Goal: Task Accomplishment & Management: Complete application form

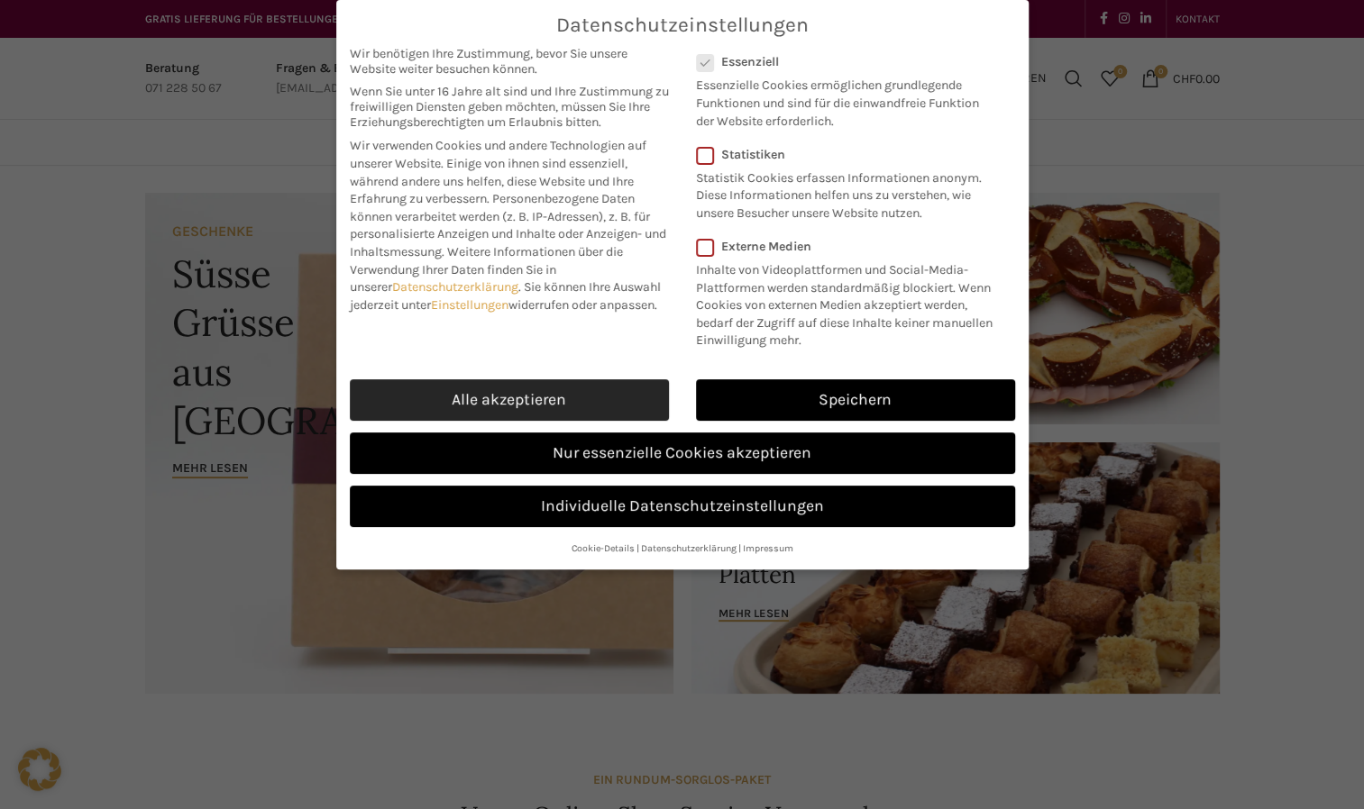
click at [412, 401] on link "Alle akzeptieren" at bounding box center [509, 399] width 319 height 41
checkbox input "true"
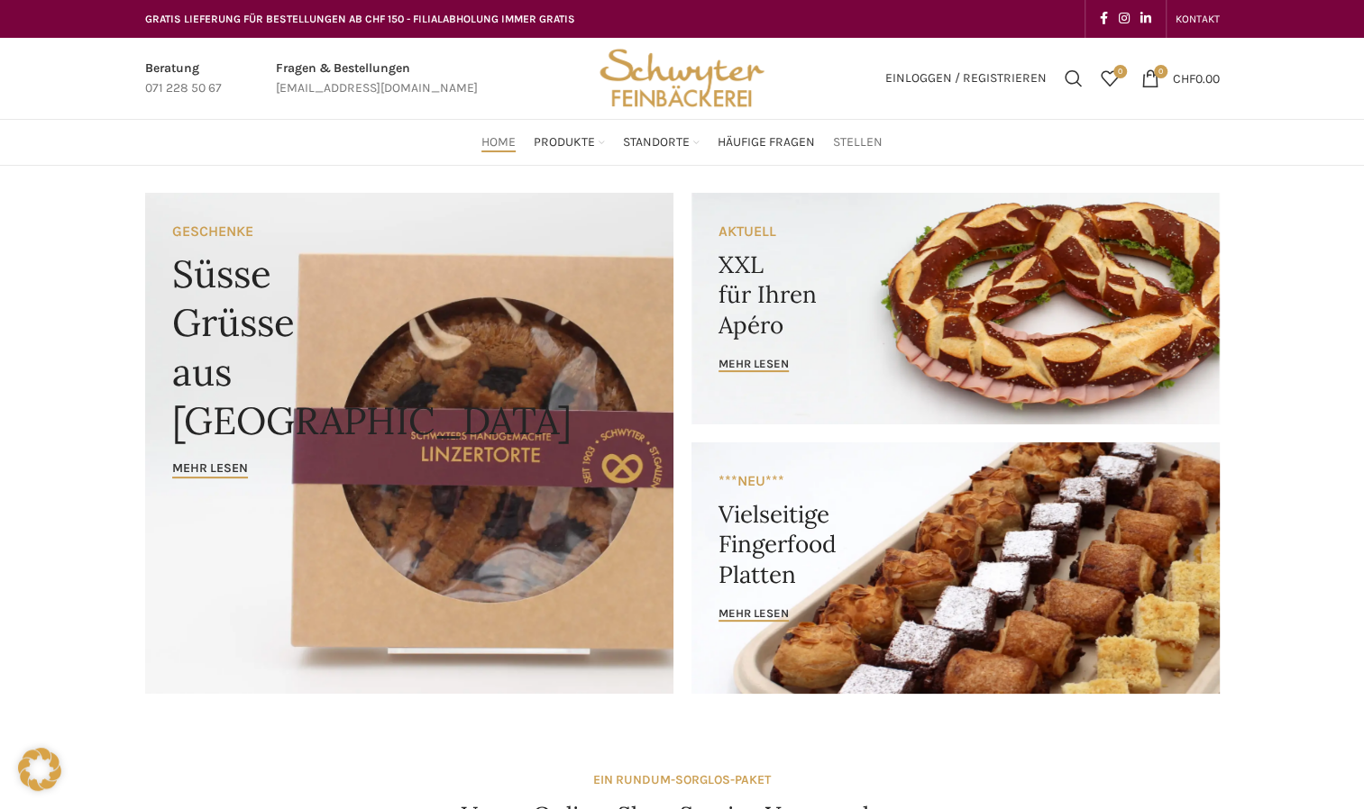
click at [849, 141] on span "Stellen" at bounding box center [858, 142] width 50 height 17
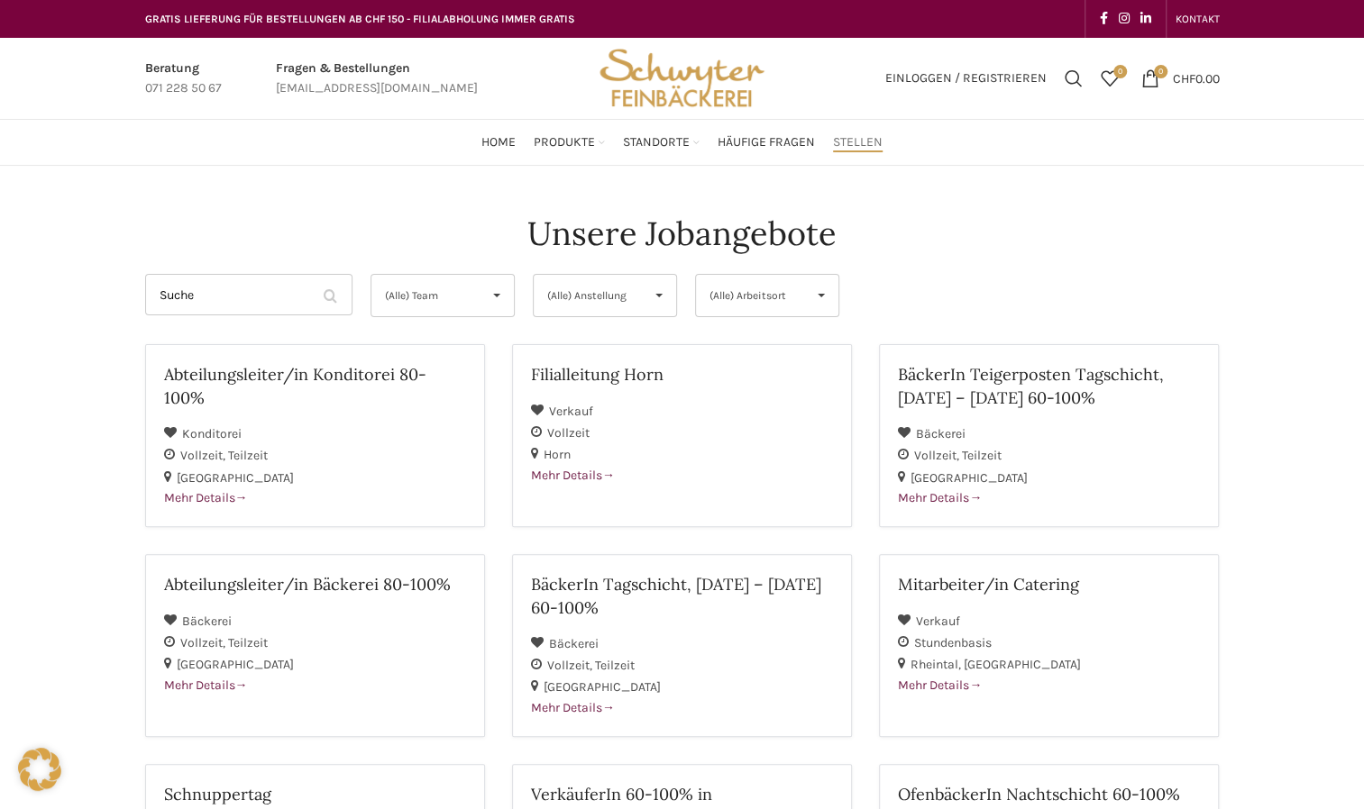
click at [652, 297] on span "▾" at bounding box center [659, 295] width 34 height 41
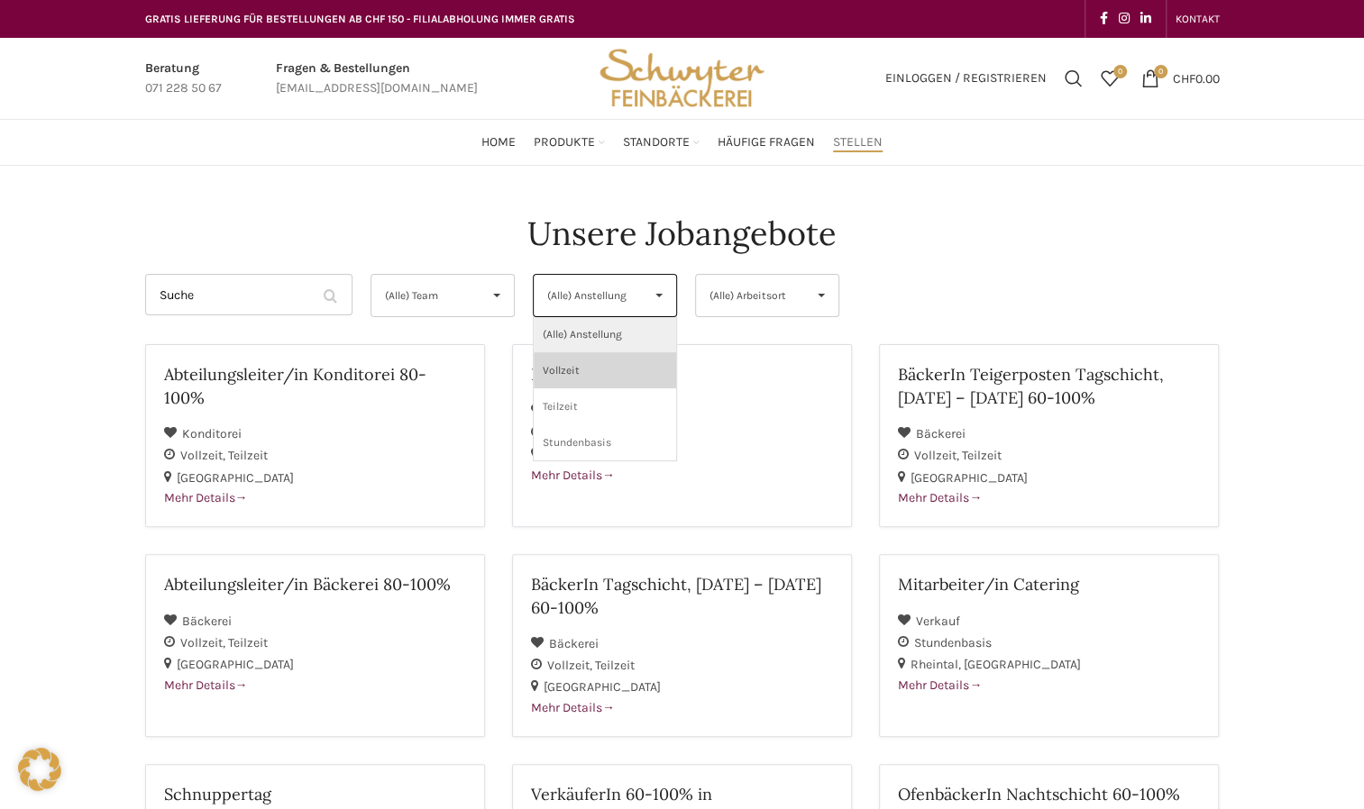
click at [591, 370] on li "Vollzeit" at bounding box center [605, 370] width 142 height 36
select select "139"
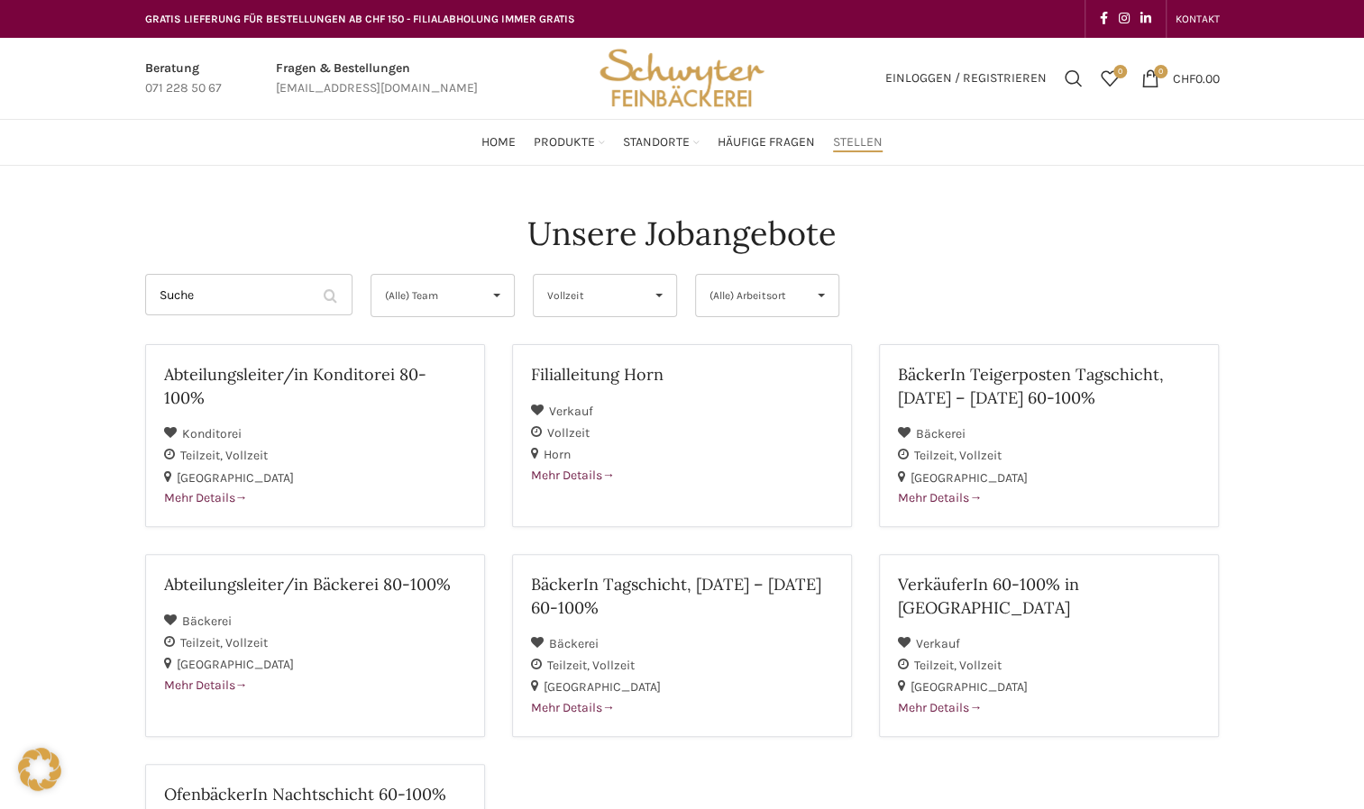
click at [791, 305] on span "(Alle) Arbeitsort" at bounding box center [752, 295] width 86 height 41
click at [925, 276] on div "Unsere Jobangebote Suche Filter by (Alle) Team (Alle) Team Bäckerei Verkauf Kon…" at bounding box center [682, 691] width 1092 height 978
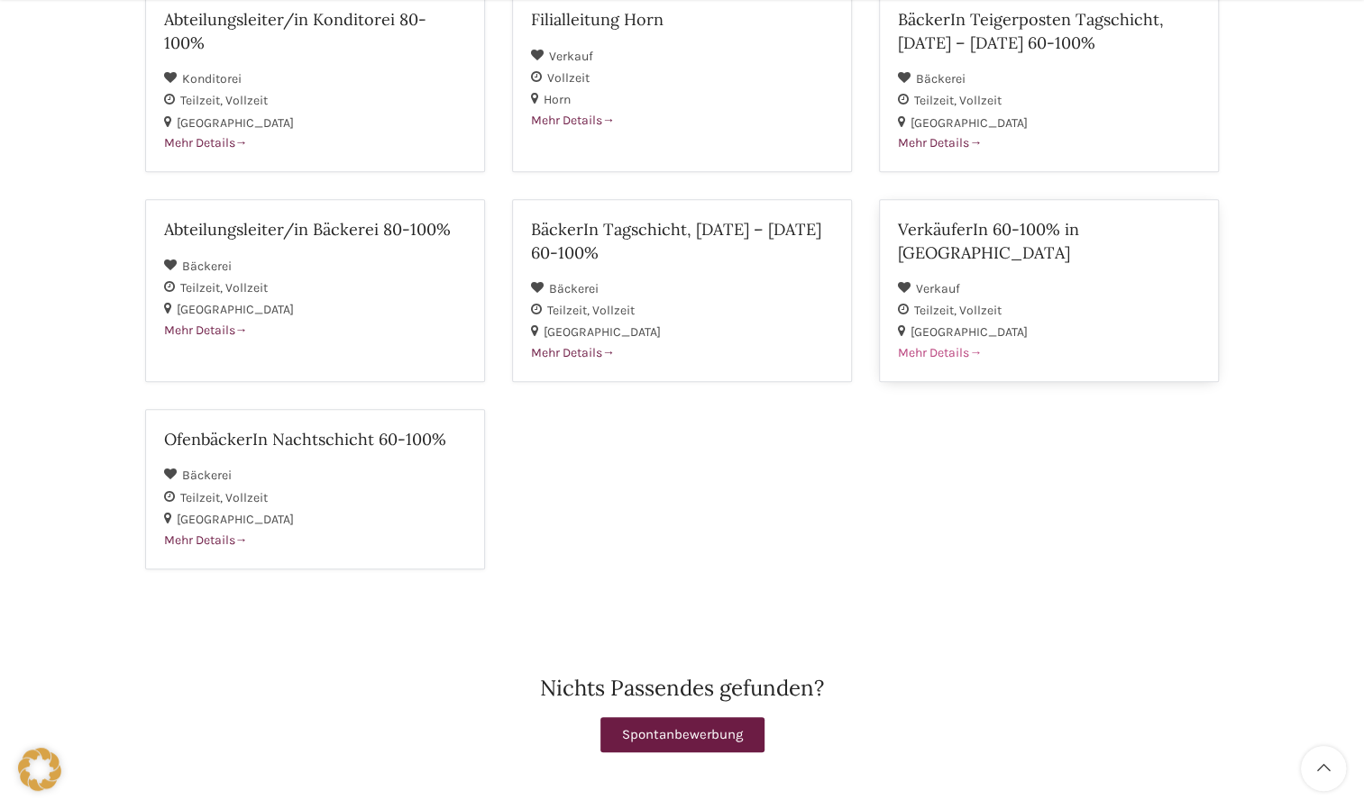
scroll to position [361, 0]
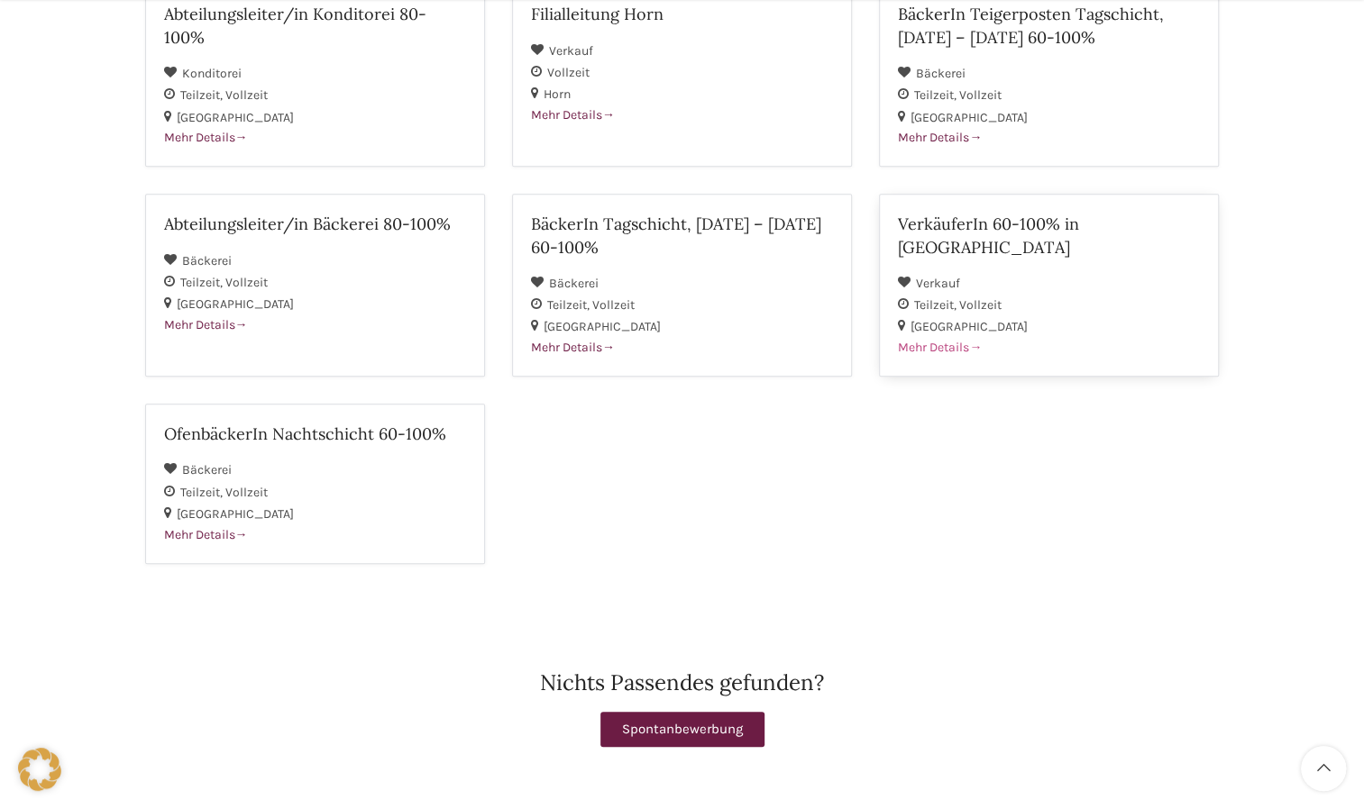
click at [948, 340] on span "Mehr Details" at bounding box center [940, 347] width 84 height 15
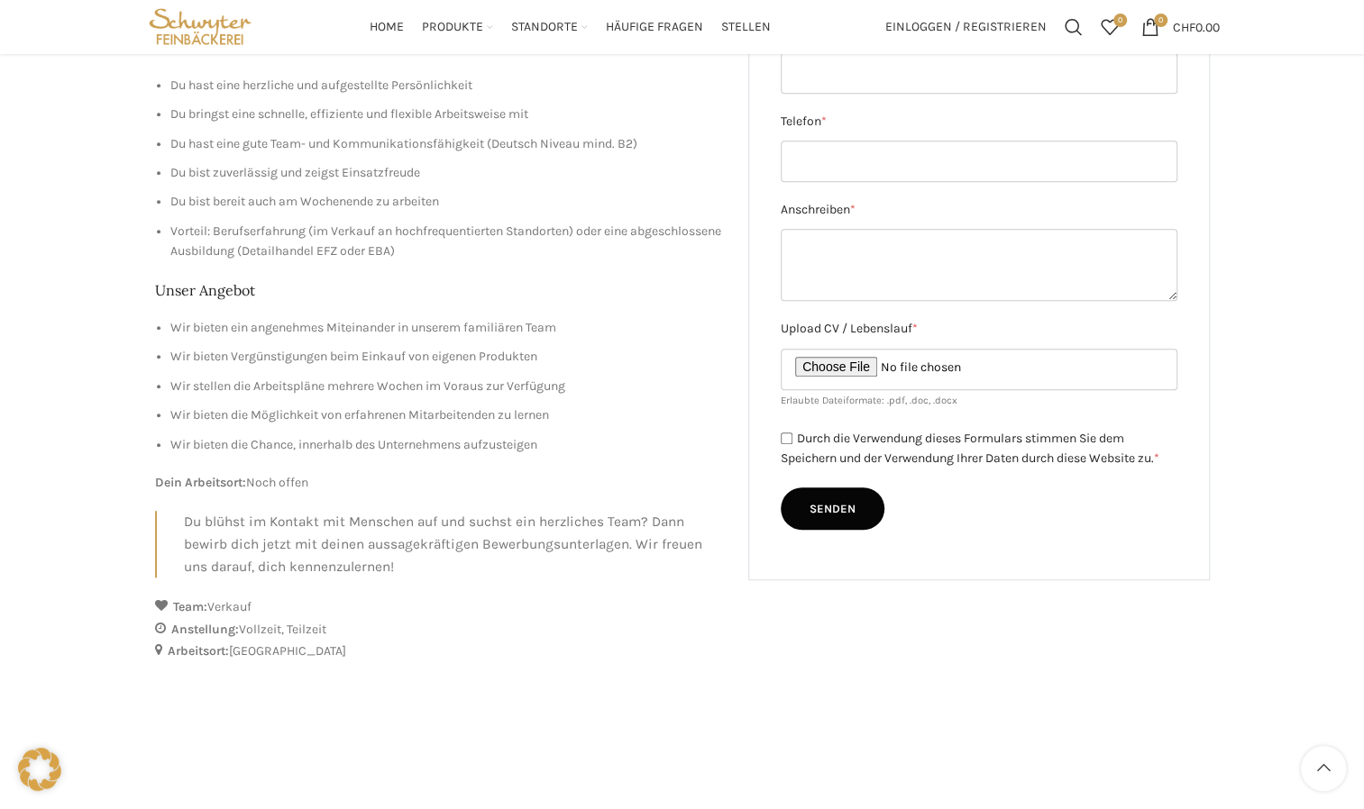
scroll to position [180, 0]
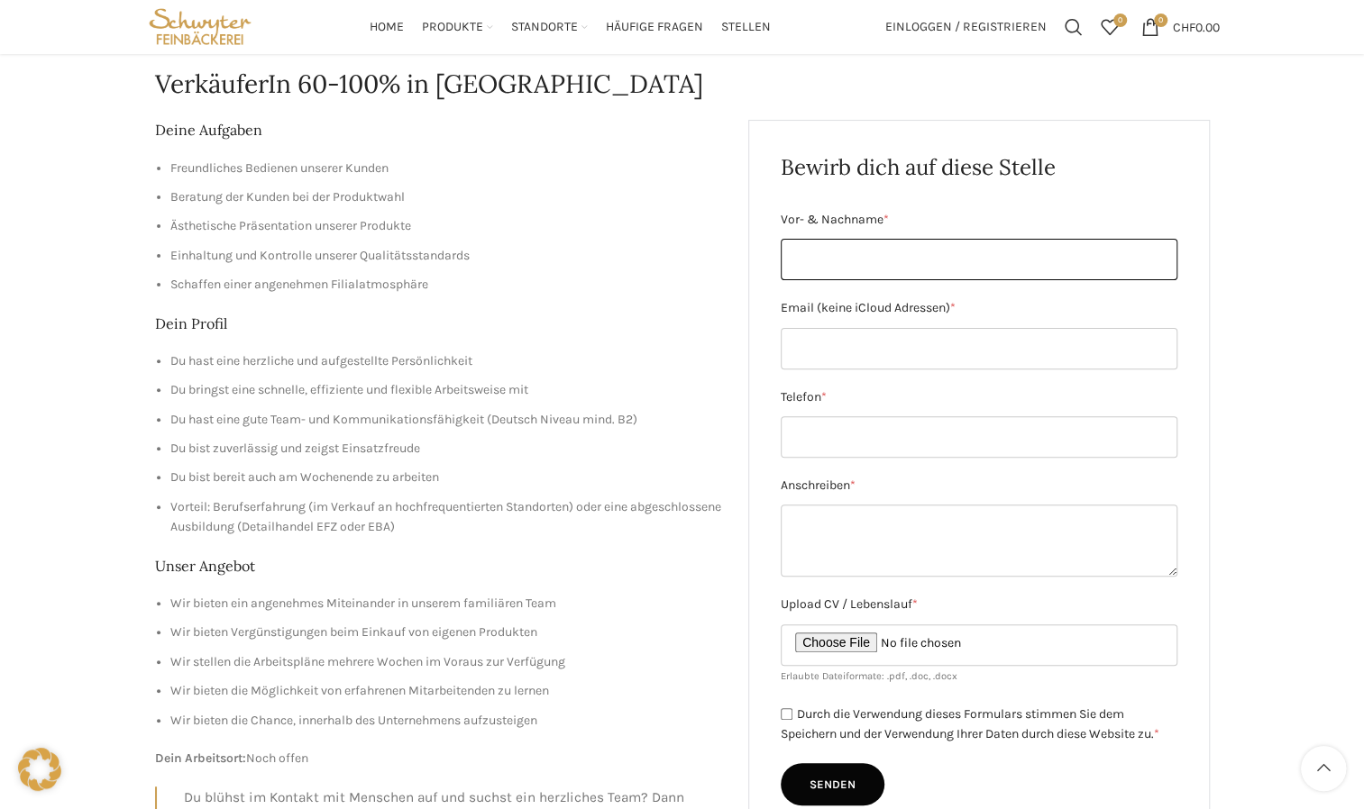
click at [805, 251] on input "Vor- & Nachname *" at bounding box center [979, 259] width 397 height 41
type input "[PERSON_NAME]"
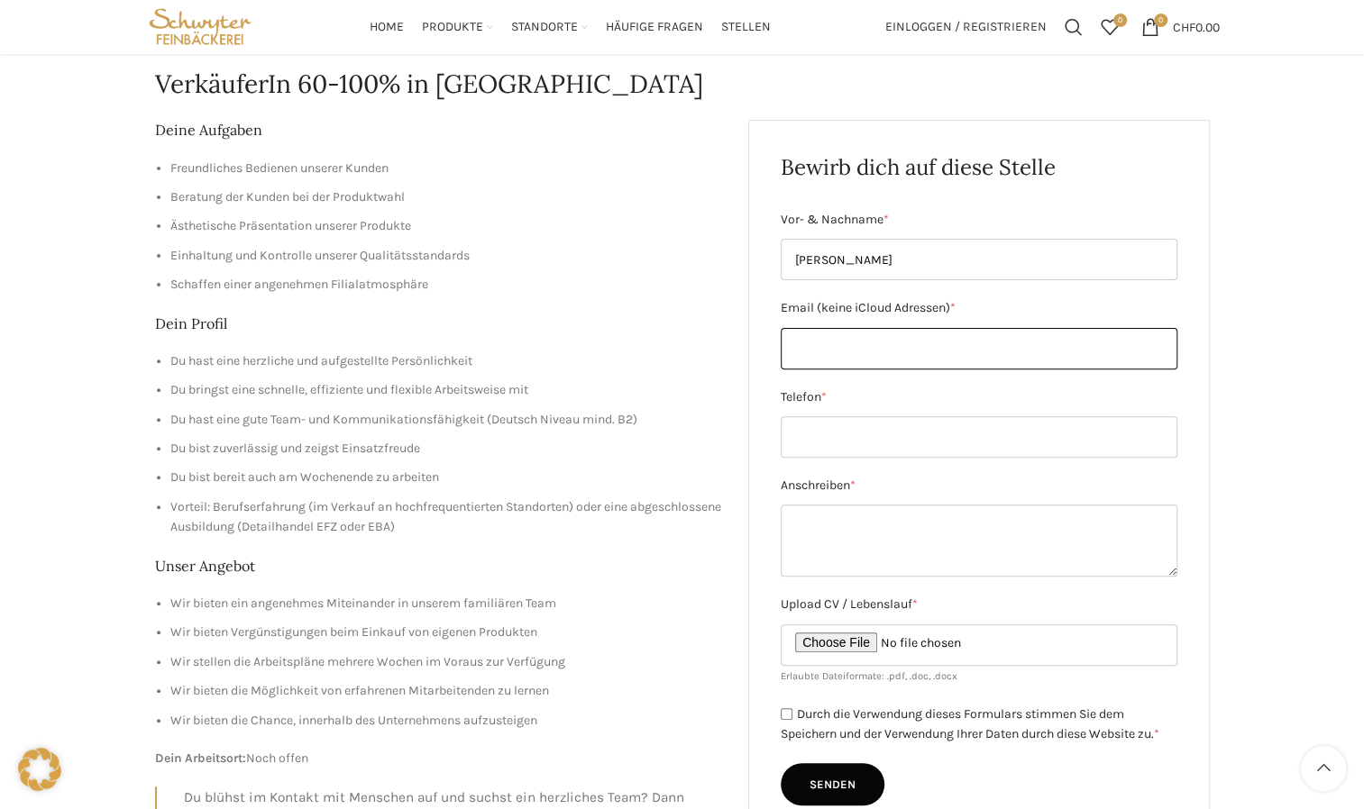
click at [829, 340] on input "Email (keine iCloud Adressen) *" at bounding box center [979, 348] width 397 height 41
type input "[PERSON_NAME][EMAIL_ADDRESS][DOMAIN_NAME]"
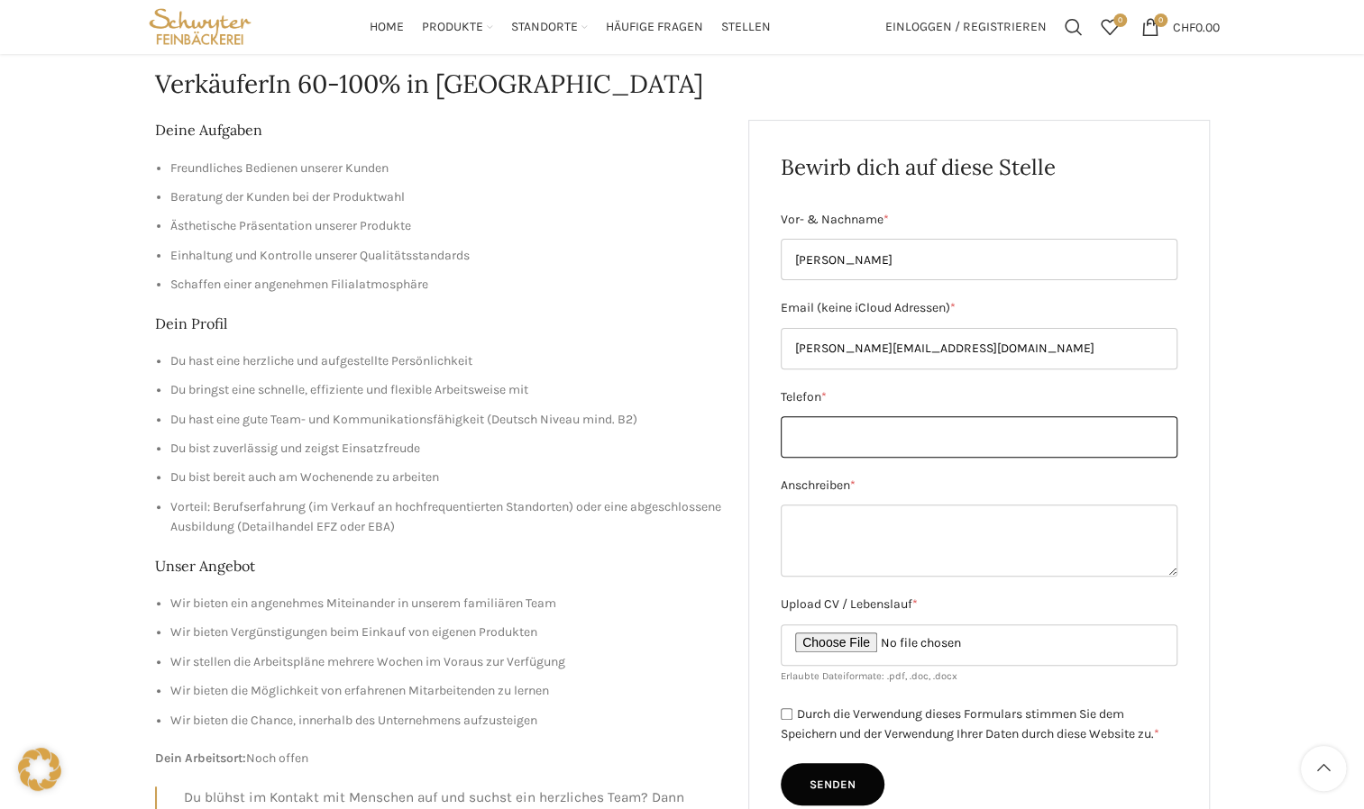
click at [864, 443] on input "Telefon *" at bounding box center [979, 436] width 397 height 41
type input "076 652 54 03"
click at [781, 716] on input "Durch die Verwendung dieses Formulars stimmen Sie dem Speichern und der Verwend…" at bounding box center [787, 714] width 12 height 12
checkbox input "true"
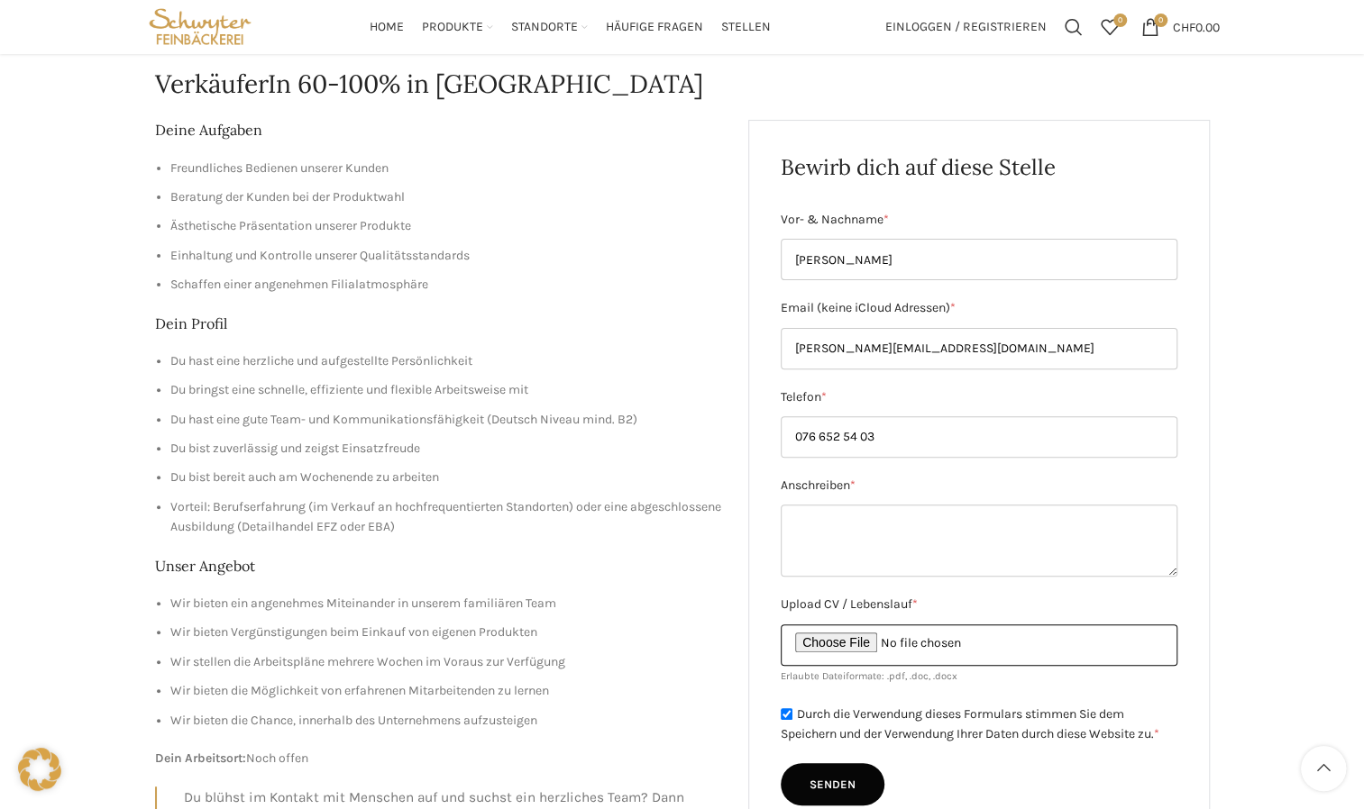
click at [809, 642] on input "Upload CV / Lebenslauf *" at bounding box center [979, 645] width 397 height 41
click at [860, 644] on input "Upload CV / Lebenslauf *" at bounding box center [979, 645] width 397 height 41
type input "C:\fakepath\[PERSON_NAME] - CV.pdf"
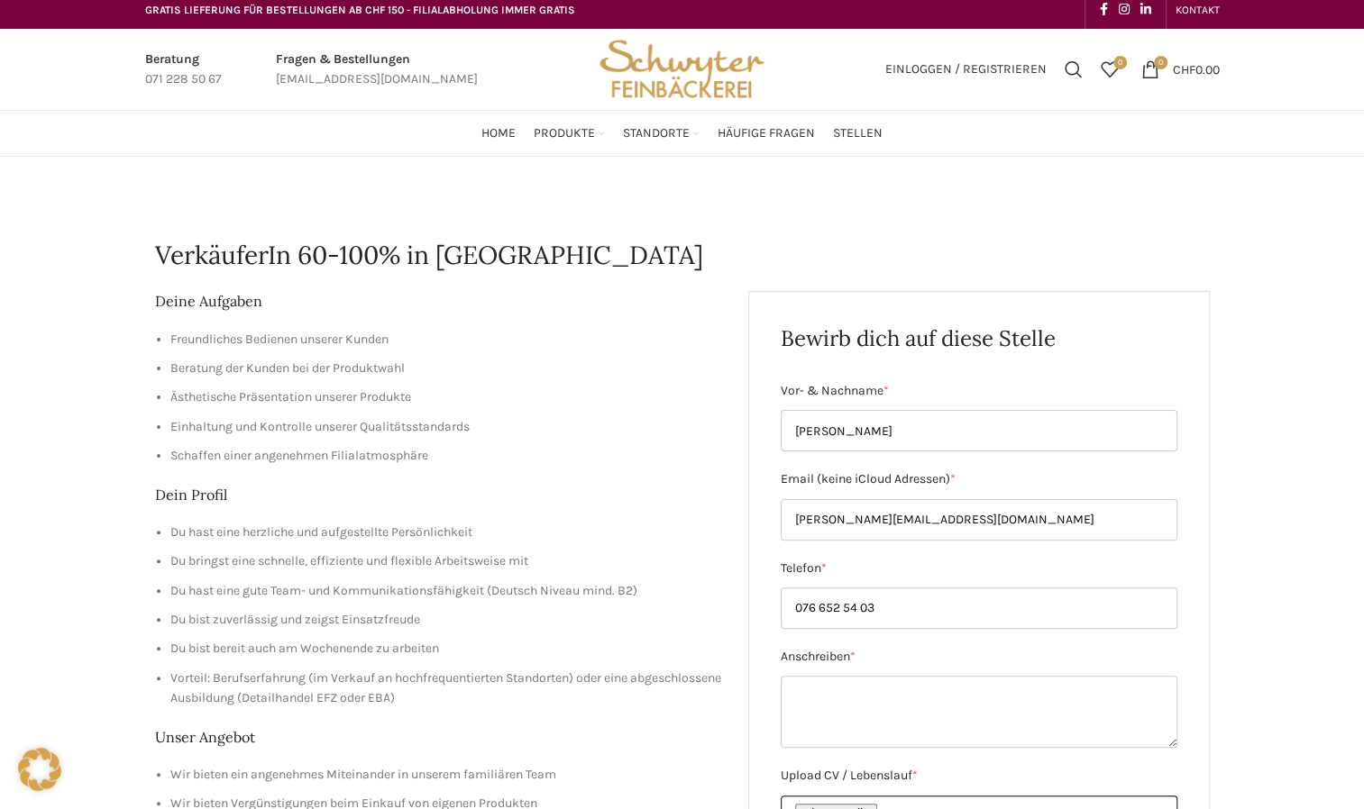
scroll to position [0, 0]
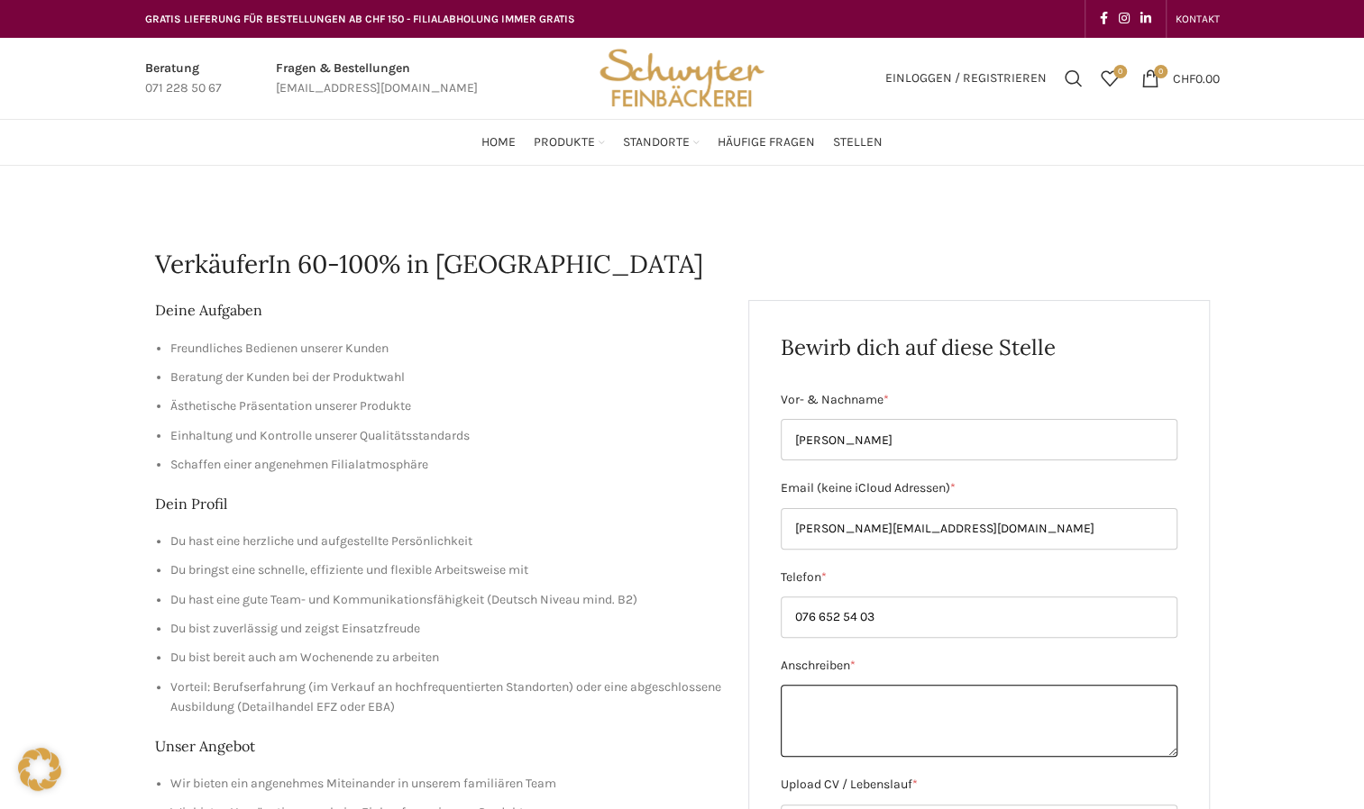
click at [817, 696] on textarea "Anschreiben *" at bounding box center [979, 721] width 397 height 72
paste textarea "Ich bewerbe mich bei der Bäckerei Schwyter, weil mir der direkte Kontakt mit Ku…"
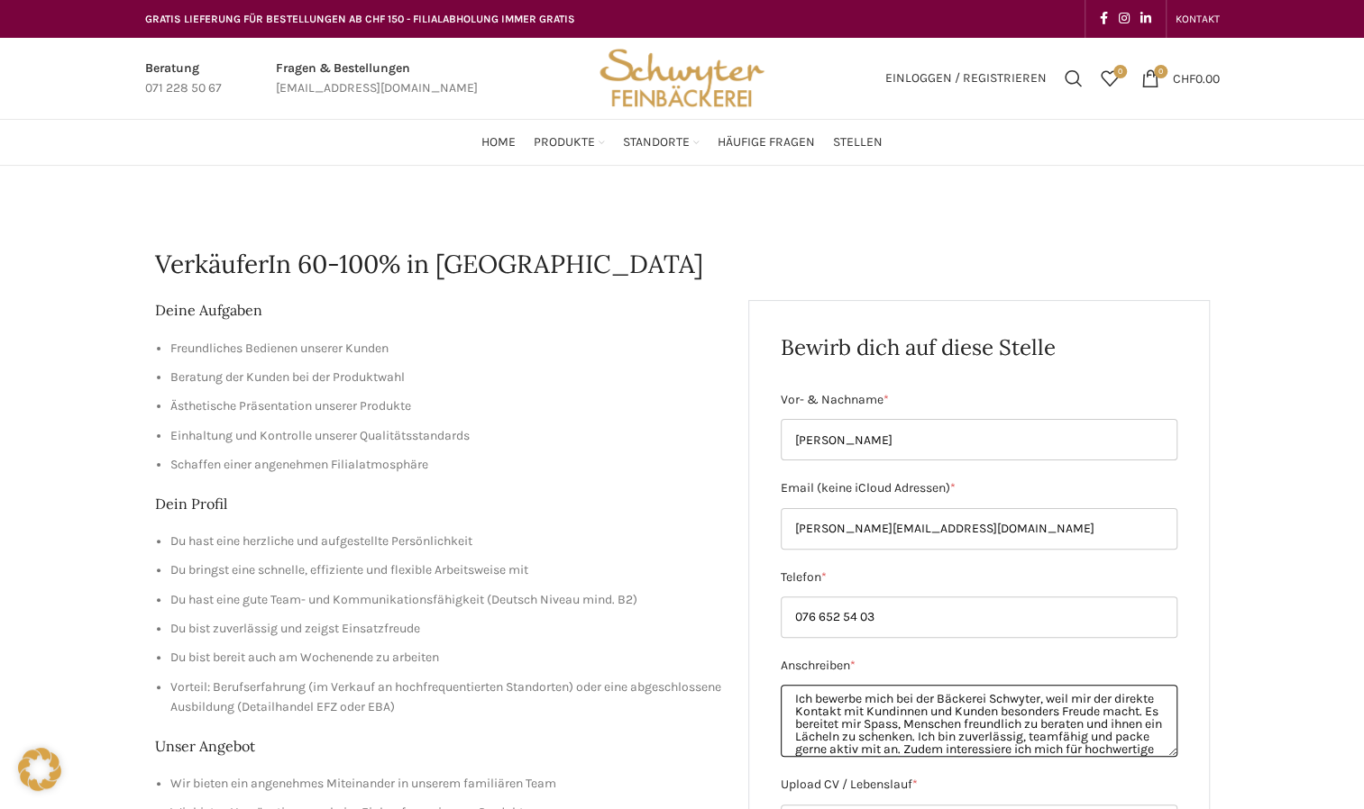
drag, startPoint x: 1002, startPoint y: 708, endPoint x: 910, endPoint y: 714, distance: 92.1
click at [910, 714] on textarea "Ich bewerbe mich bei der Bäckerei Schwyter, weil mir der direkte Kontakt mit Ku…" at bounding box center [979, 721] width 397 height 72
drag, startPoint x: 1017, startPoint y: 708, endPoint x: 957, endPoint y: 710, distance: 59.6
click at [957, 710] on textarea "Ich bewerbe mich bei der Bäckerei Schwyter, weil mir der direkte Kontakt mit Ku…" at bounding box center [979, 721] width 397 height 72
click at [1135, 733] on textarea "Ich bewerbe mich bei der Bäckerei Schwyter, weil mir der direkte Kontakt mit Ku…" at bounding box center [979, 721] width 397 height 72
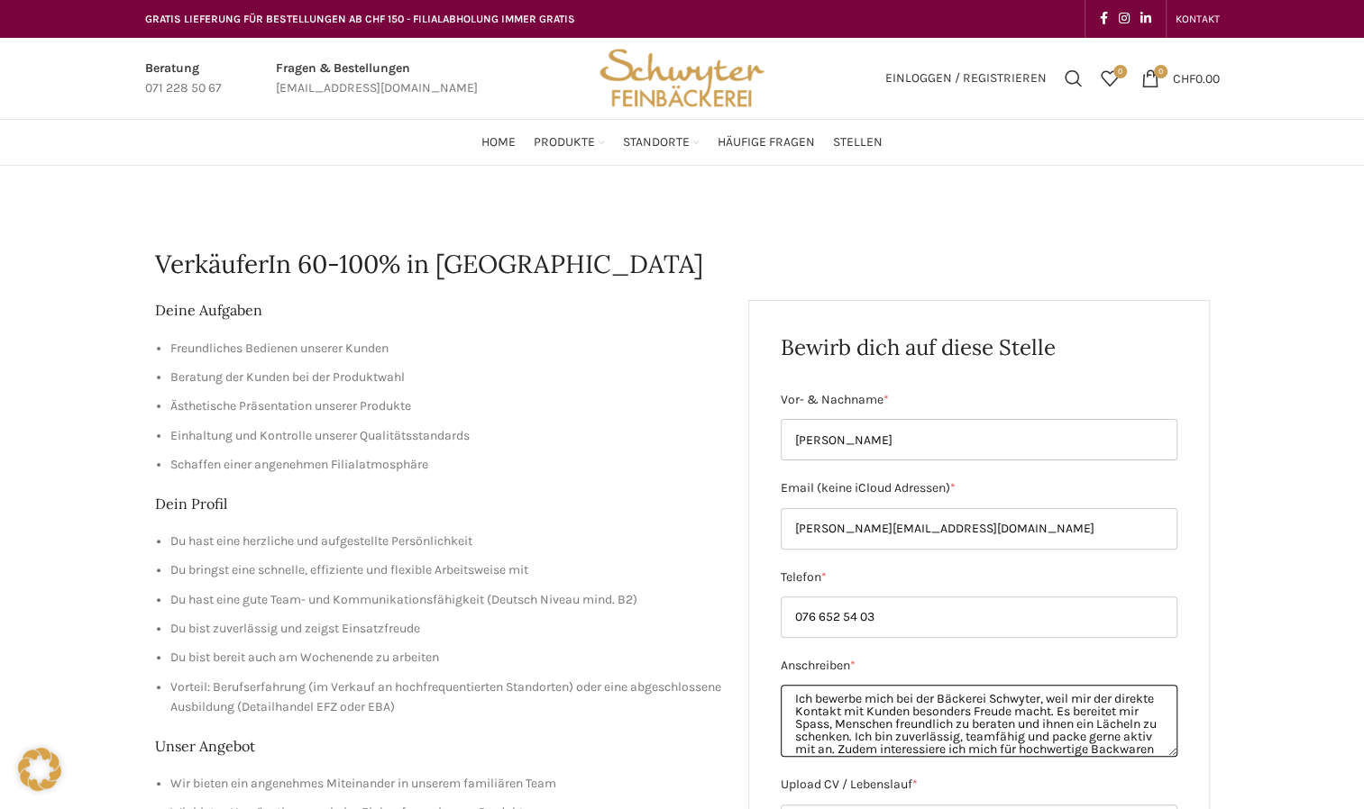
drag, startPoint x: 970, startPoint y: 737, endPoint x: 1106, endPoint y: 712, distance: 138.4
click at [1106, 712] on textarea "Ich bewerbe mich bei der Bäckerei Schwyter, weil mir der direkte Kontakt mit Ku…" at bounding box center [979, 721] width 397 height 72
type textarea "Ich bewerbe mich bei der Bäckerei Schwyter, weil mir der direkte Kontakt mit Ku…"
drag, startPoint x: 1085, startPoint y: 745, endPoint x: 715, endPoint y: 646, distance: 383.5
click at [715, 646] on div "Deine Aufgaben Freundliches Bedienen unserer Kunden Beratung der Kunden bei der…" at bounding box center [682, 723] width 1055 height 846
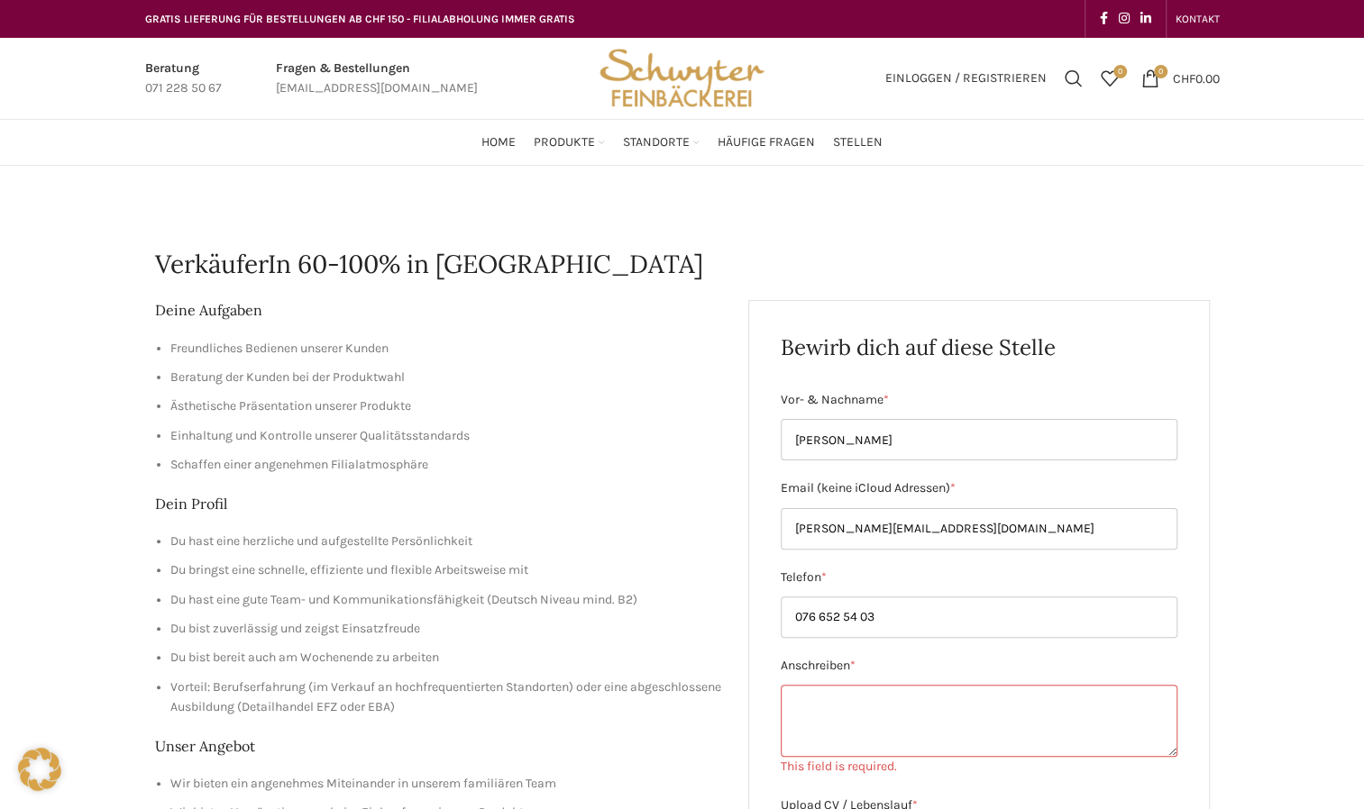
paste textarea "Mit grosser Freude bewerbe ich mich bei der Bäckerei Schwyter. Der Kontakt mit …"
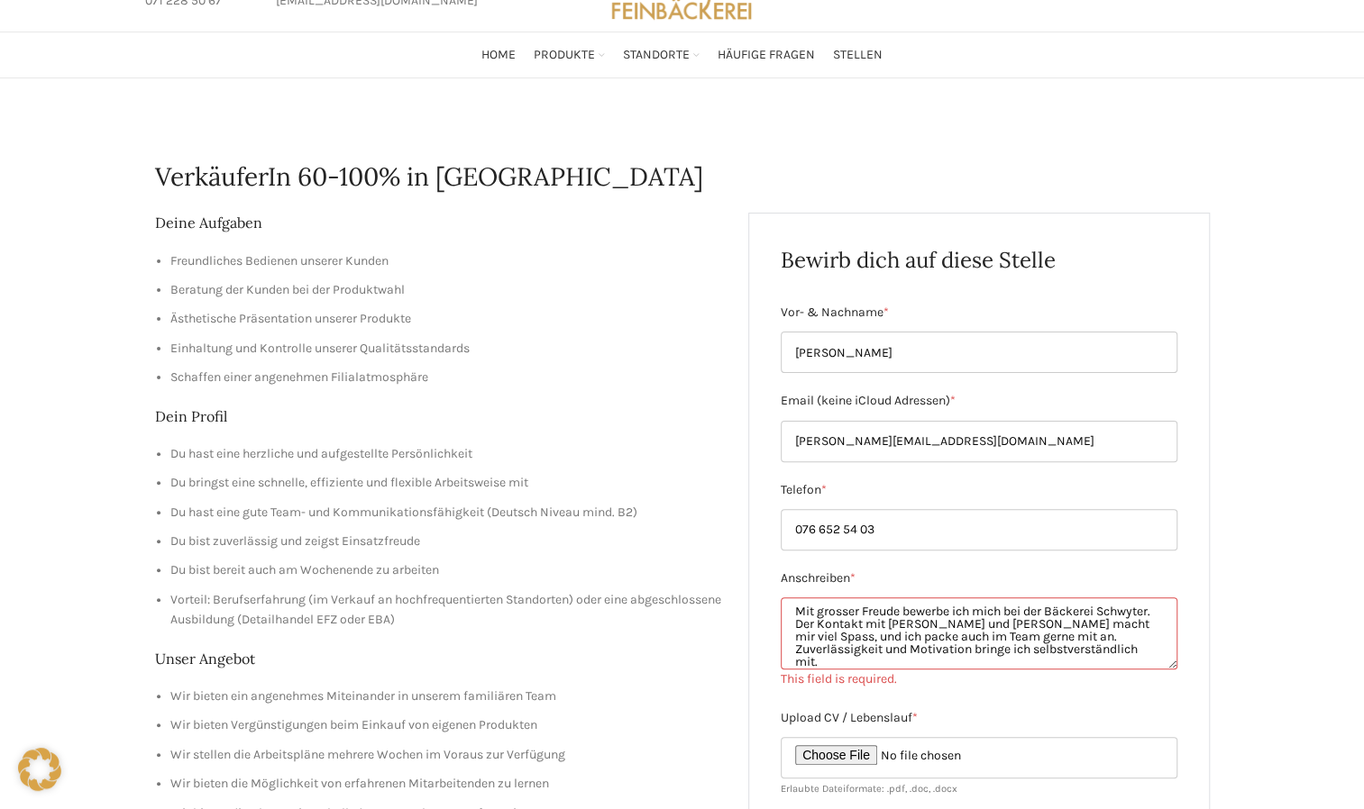
scroll to position [90, 0]
click at [1046, 694] on form "Vor- & Nachname * Dominik Uehlinger Email (keine iCloud Adressen) * d.uehlinger…" at bounding box center [979, 608] width 397 height 617
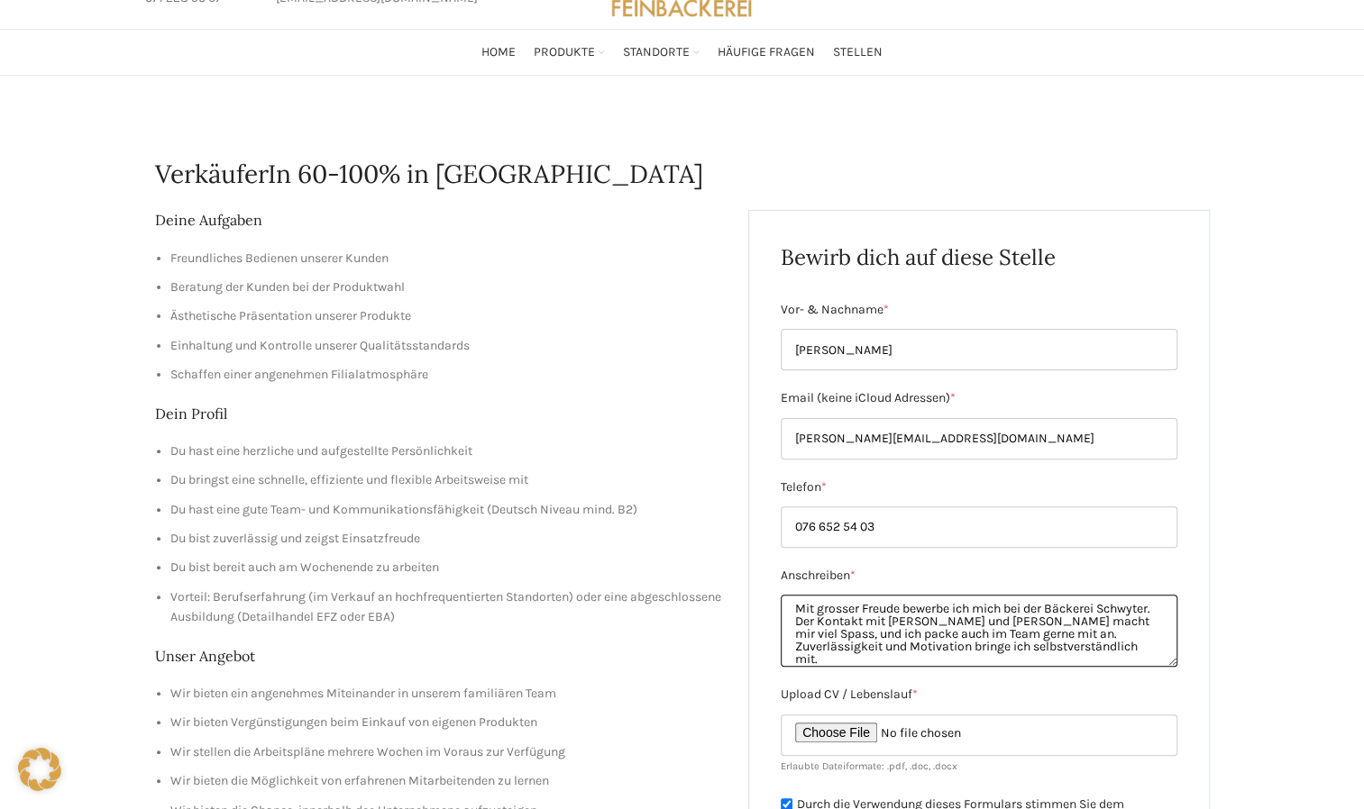
click at [1063, 647] on textarea "Mit grosser Freude bewerbe ich mich bei der Bäckerei Schwyter. Der Kontakt mit …" at bounding box center [979, 631] width 397 height 72
click at [1062, 649] on textarea "Mit grosser Freude bewerbe ich mich bei der Bäckerei Schwyter. Der Kontakt mit …" at bounding box center [979, 631] width 397 height 72
paste textarea "Zudem interessiere ich mich für hochwertige Backwaren und möchte mein Engagemen…"
click at [820, 622] on textarea "Mit grosser Freude bewerbe ich mich bei der Bäckerei Schwyter. Der Kontakt mit …" at bounding box center [979, 631] width 397 height 72
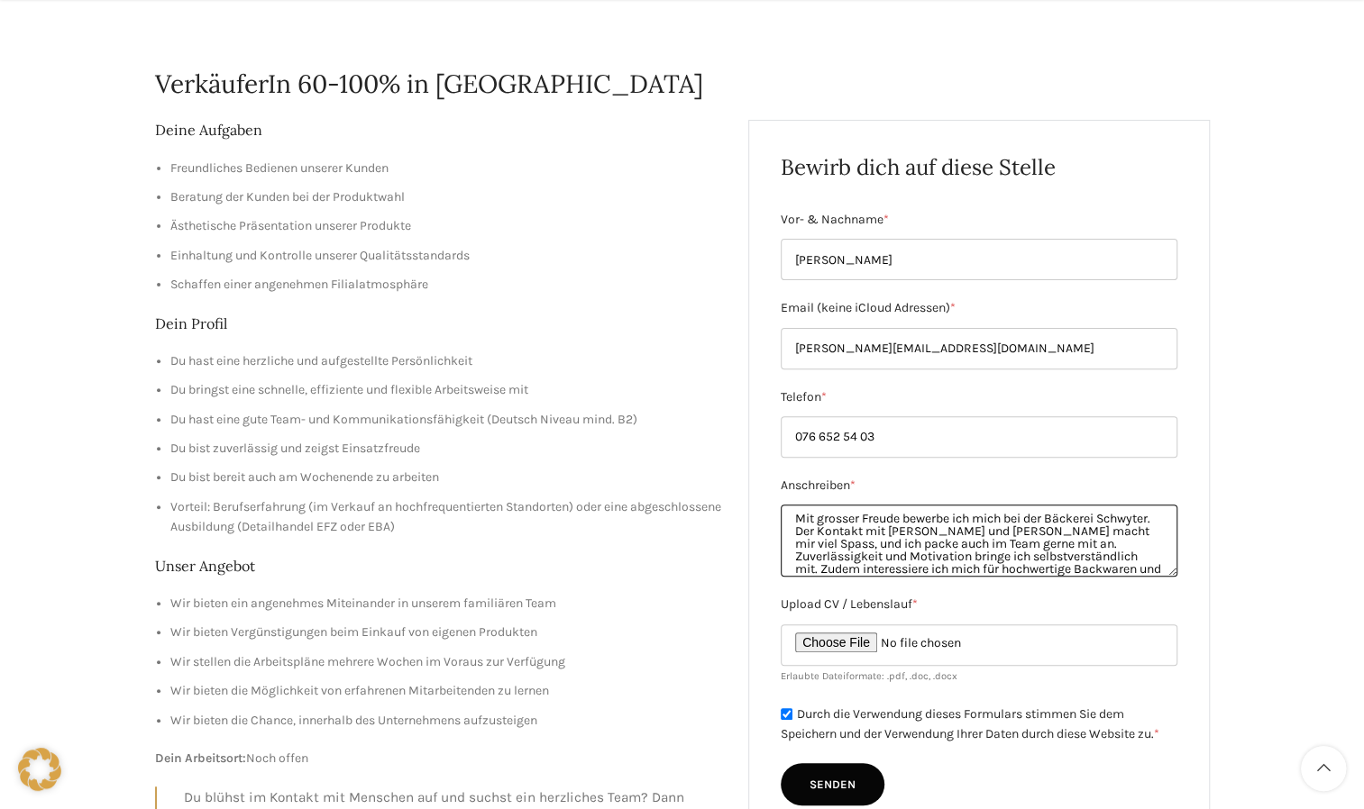
scroll to position [36, 0]
drag, startPoint x: 818, startPoint y: 569, endPoint x: 792, endPoint y: 517, distance: 57.6
click at [792, 517] on textarea "Mit grosser Freude bewerbe ich mich bei der Bäckerei Schwyter. Der Kontakt mit …" at bounding box center [979, 541] width 397 height 72
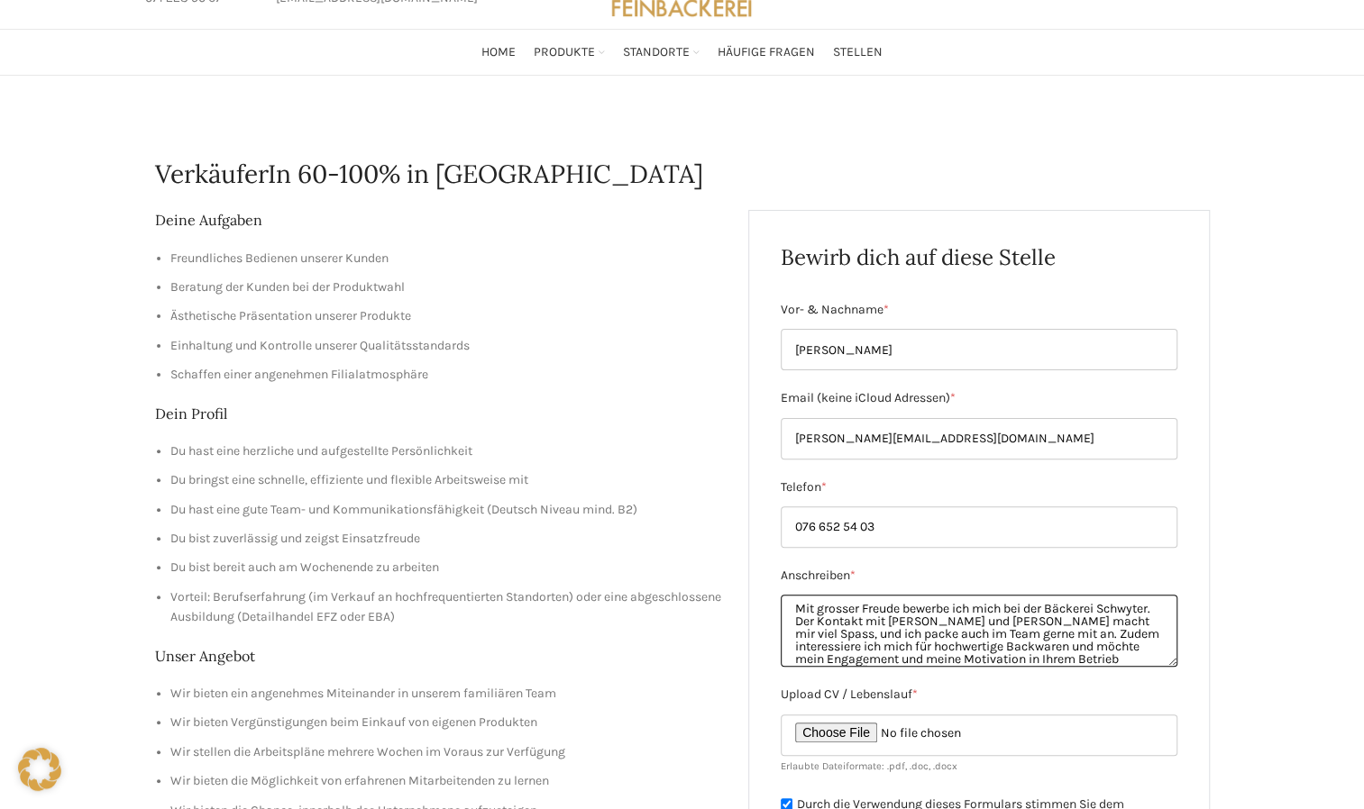
scroll to position [0, 0]
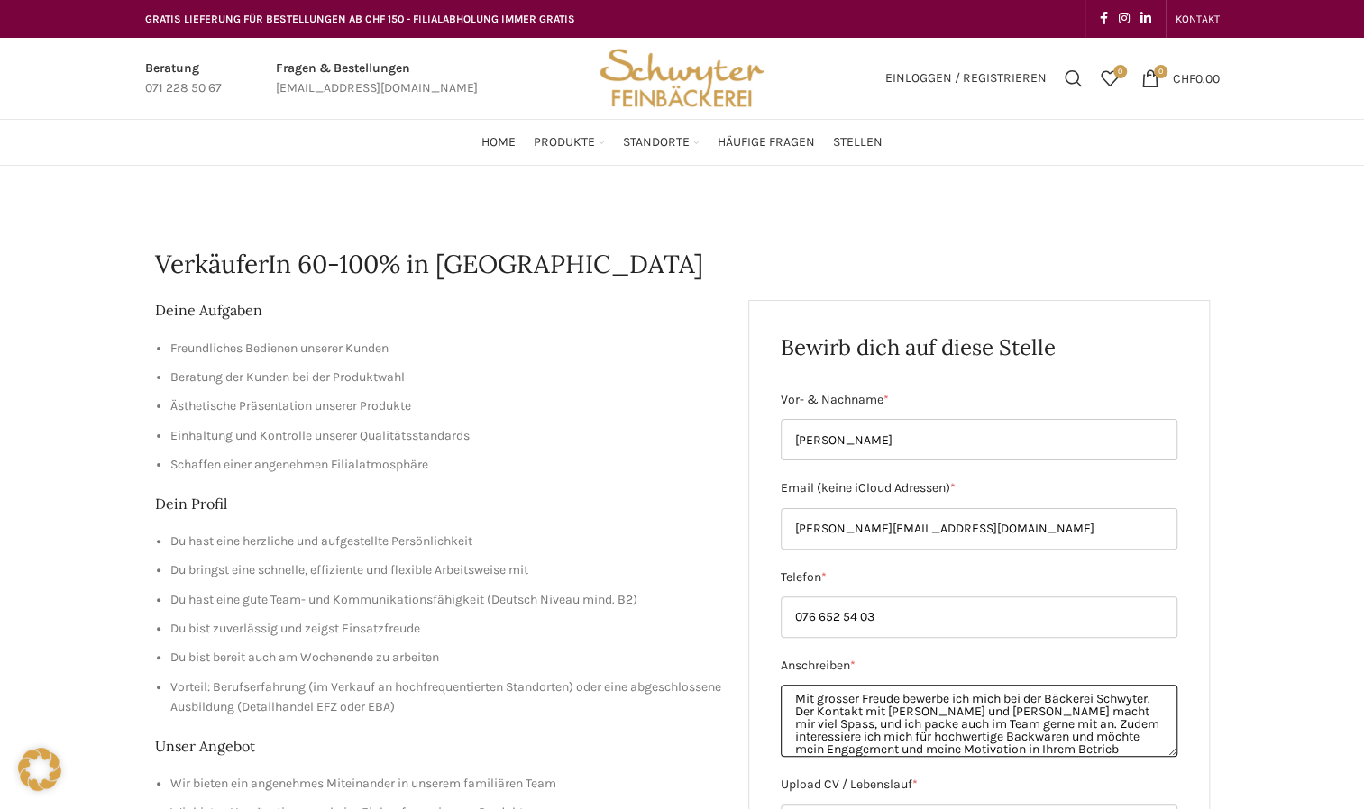
click at [1134, 753] on textarea "Mit grosser Freude bewerbe ich mich bei der Bäckerei Schwyter. Der Kontakt mit …" at bounding box center [979, 721] width 397 height 72
type textarea "Mit grosser Freude bewerbe ich mich bei der Bäckerei Schwyter. Der Kontakt mit …"
drag, startPoint x: 291, startPoint y: 265, endPoint x: 157, endPoint y: 267, distance: 134.3
click at [157, 267] on h1 "VerkäuferIn 60-100% in [GEOGRAPHIC_DATA]" at bounding box center [682, 264] width 1055 height 35
copy h1 "VerkäuferIn"
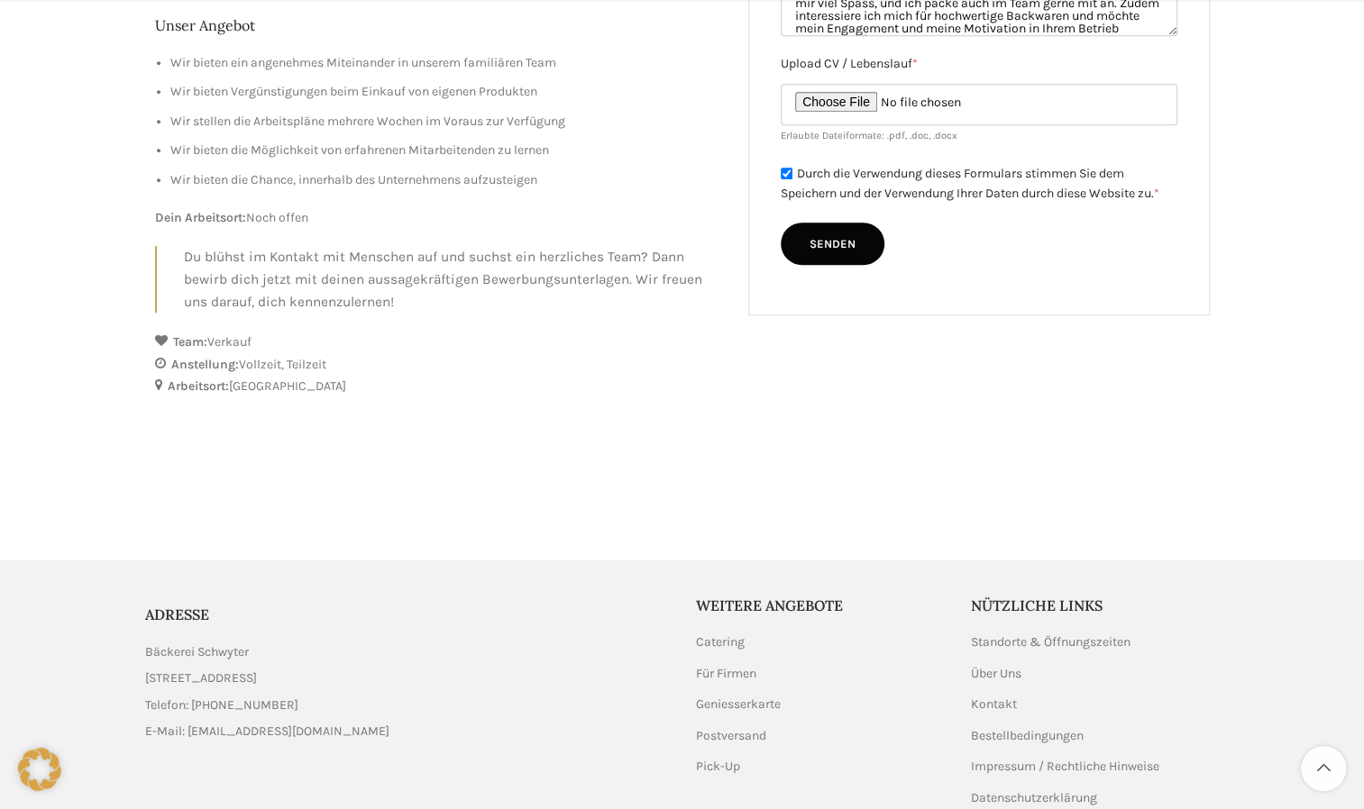
scroll to position [811, 0]
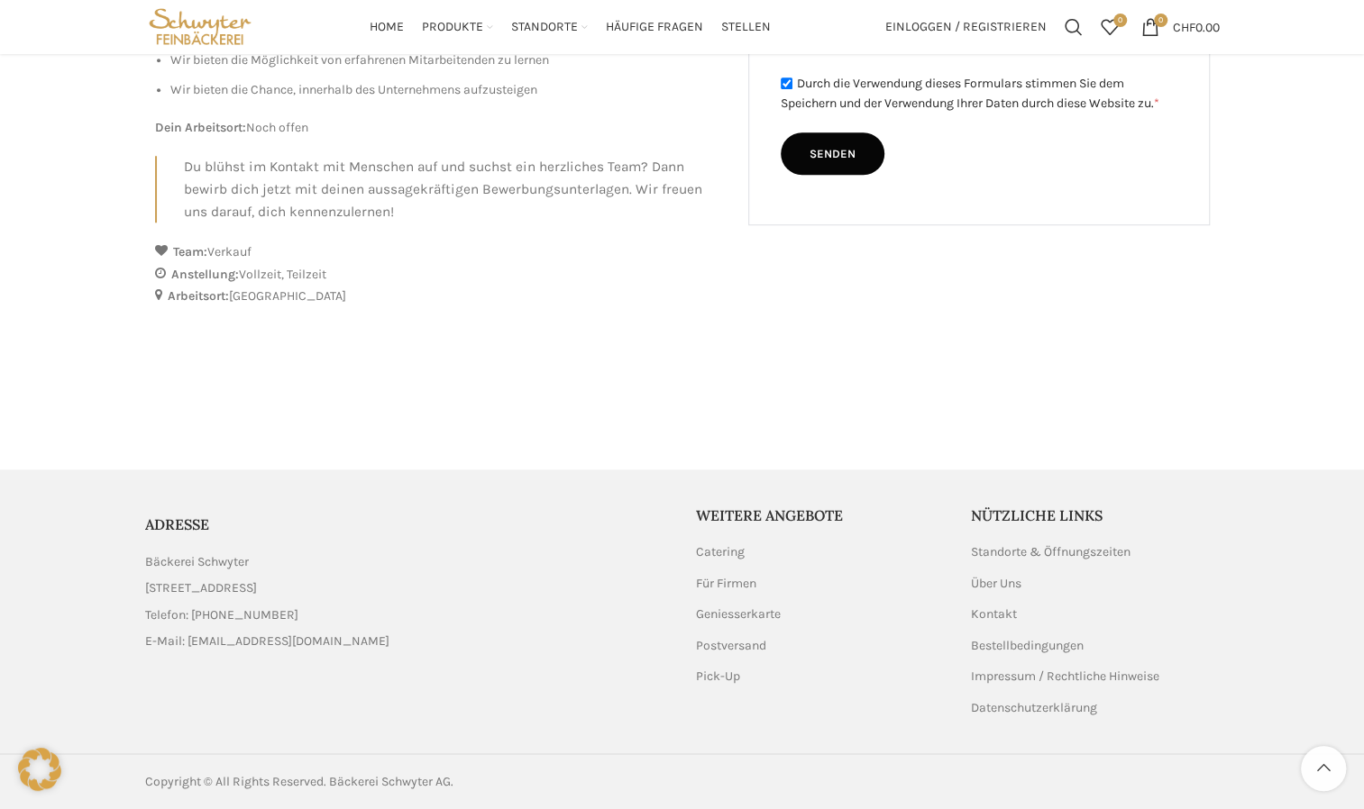
click at [207, 612] on link "List item link" at bounding box center [407, 616] width 524 height 20
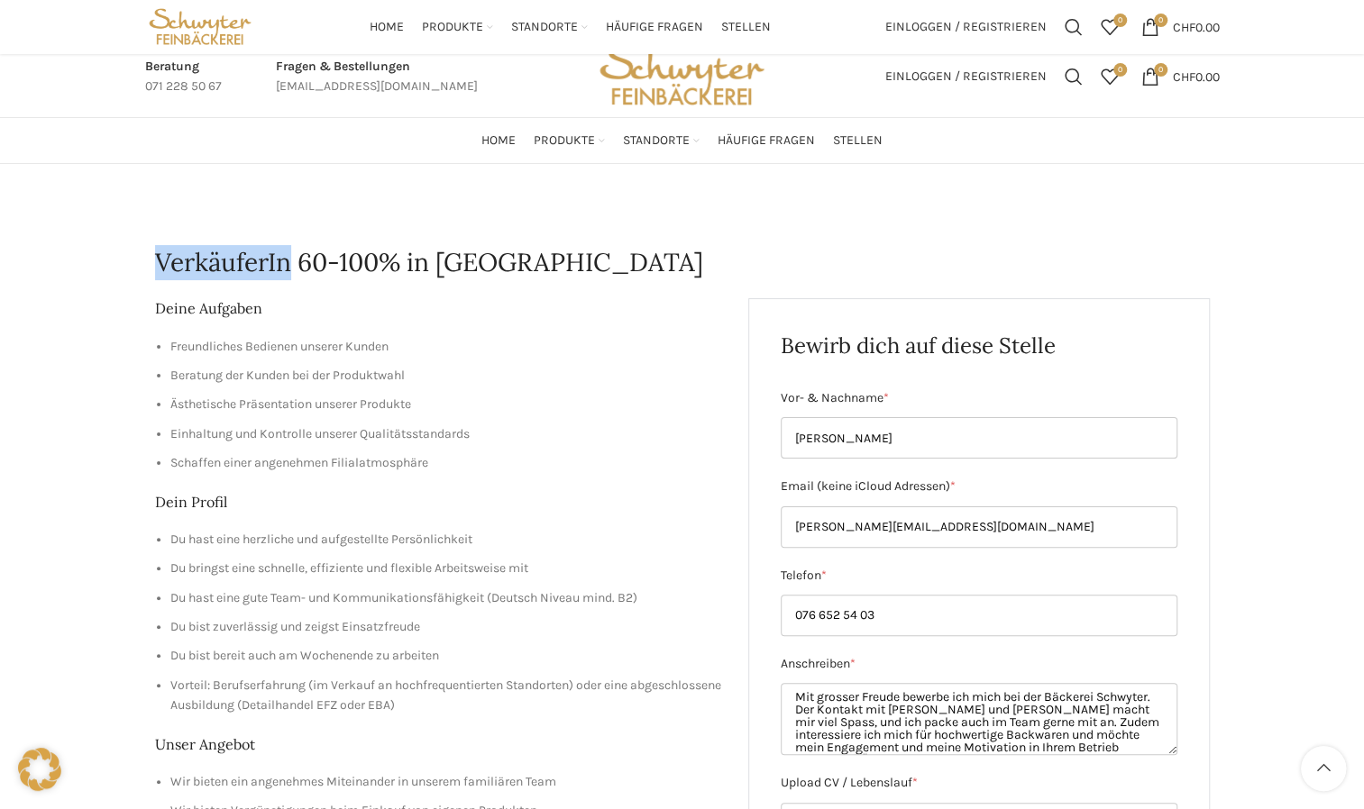
scroll to position [0, 0]
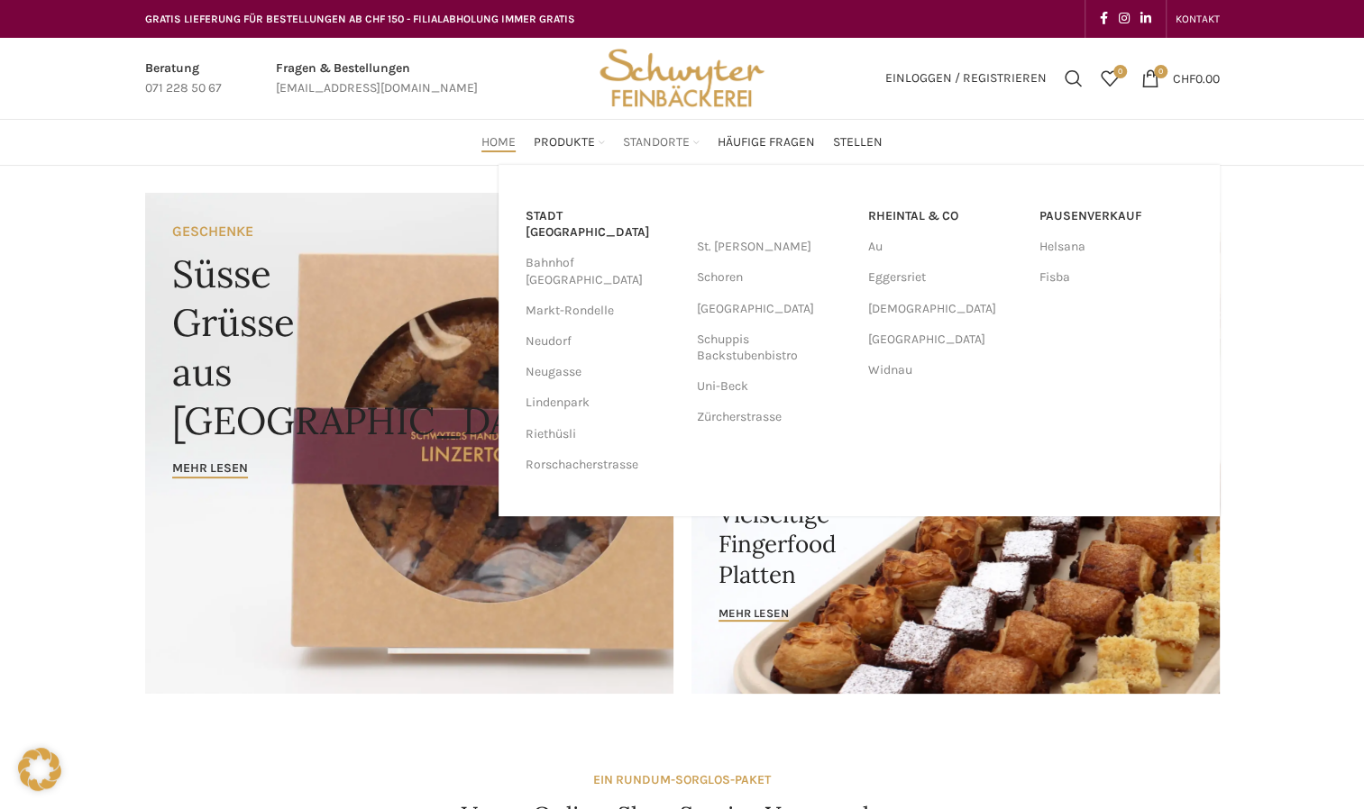
click at [663, 165] on div "Stadt St. Gallen Bahnhof St. Gallen Markt-Rondelle Neudorf Neugasse Lindenpark …" at bounding box center [858, 341] width 721 height 352
click at [743, 355] on link "Schuppis Backstubenbistro" at bounding box center [773, 347] width 153 height 47
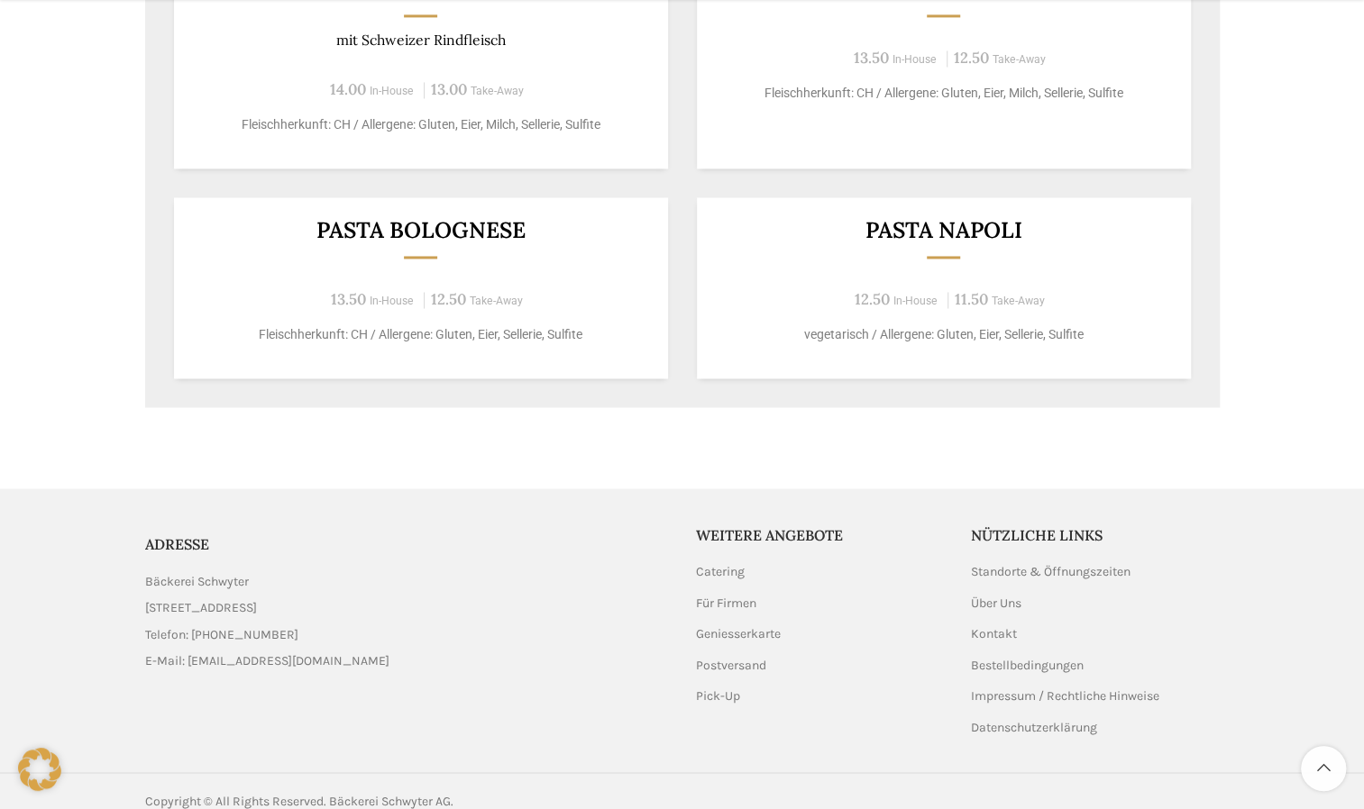
scroll to position [1642, 0]
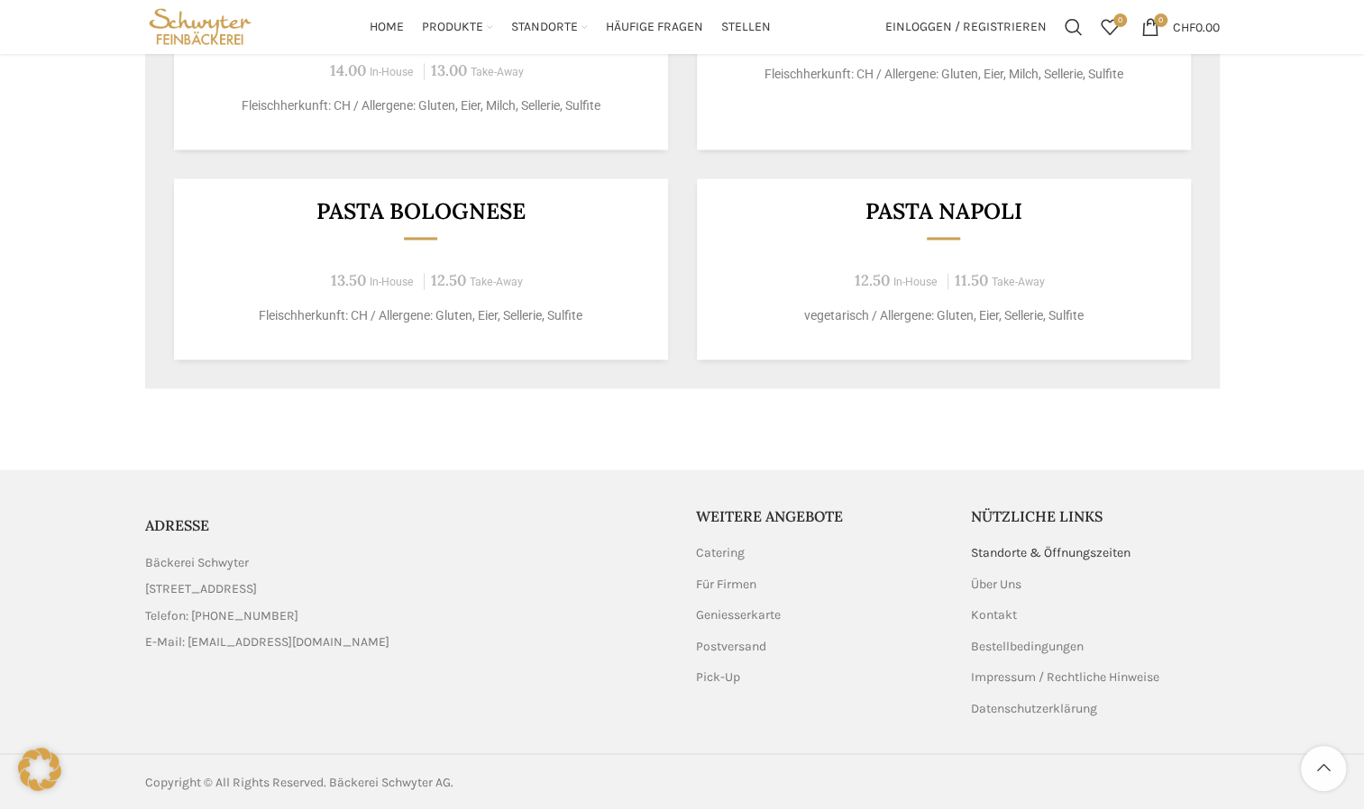
click at [1007, 552] on link "Standorte & Öffnungszeiten" at bounding box center [1051, 553] width 161 height 18
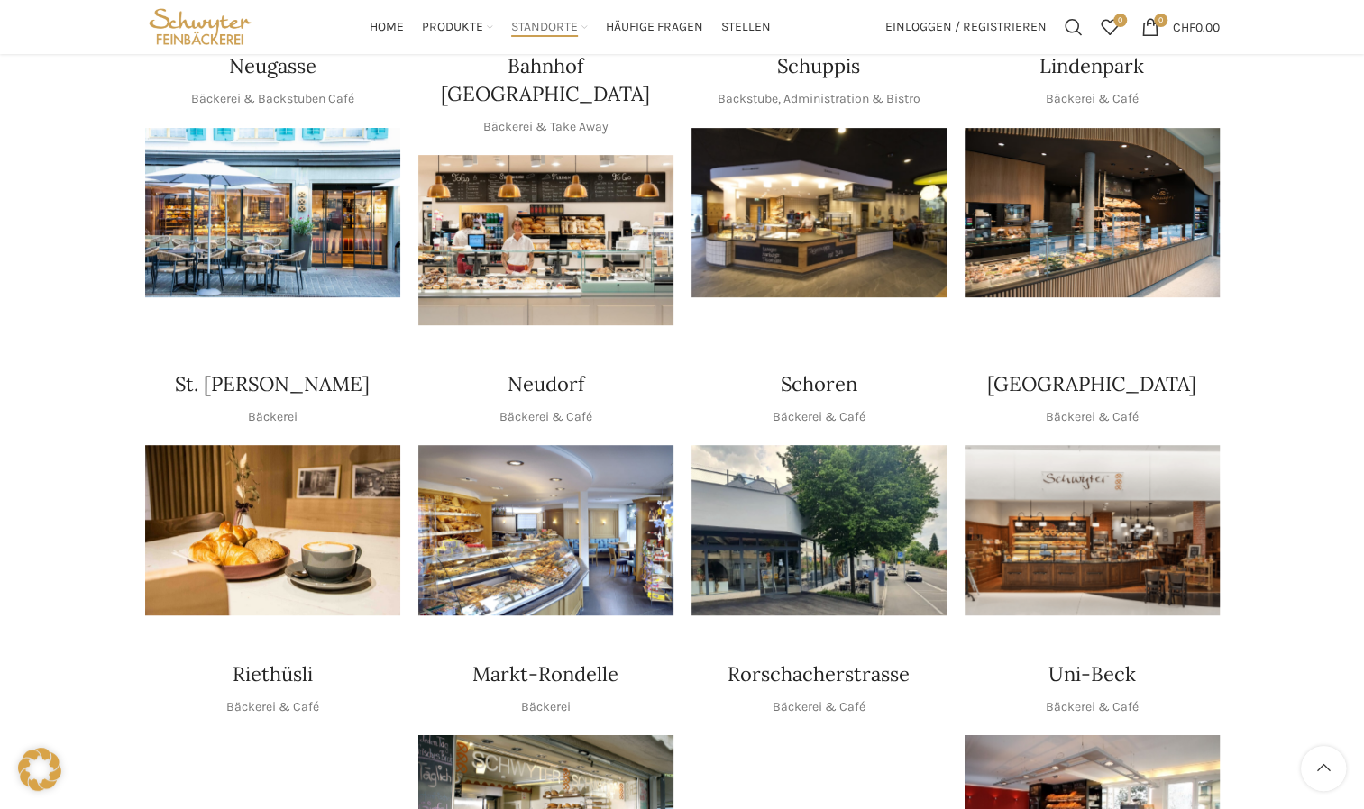
scroll to position [343, 0]
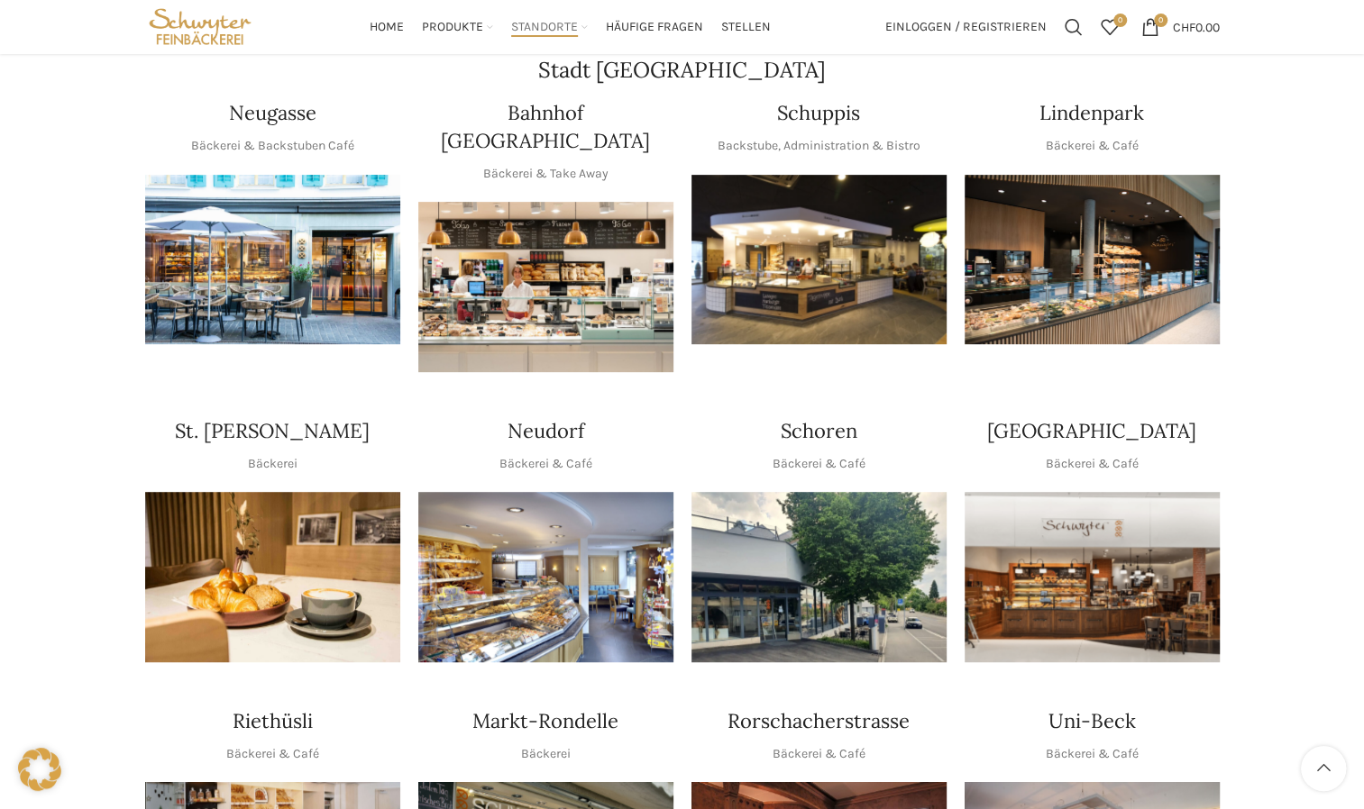
click at [802, 198] on img "1 / 1" at bounding box center [818, 260] width 255 height 170
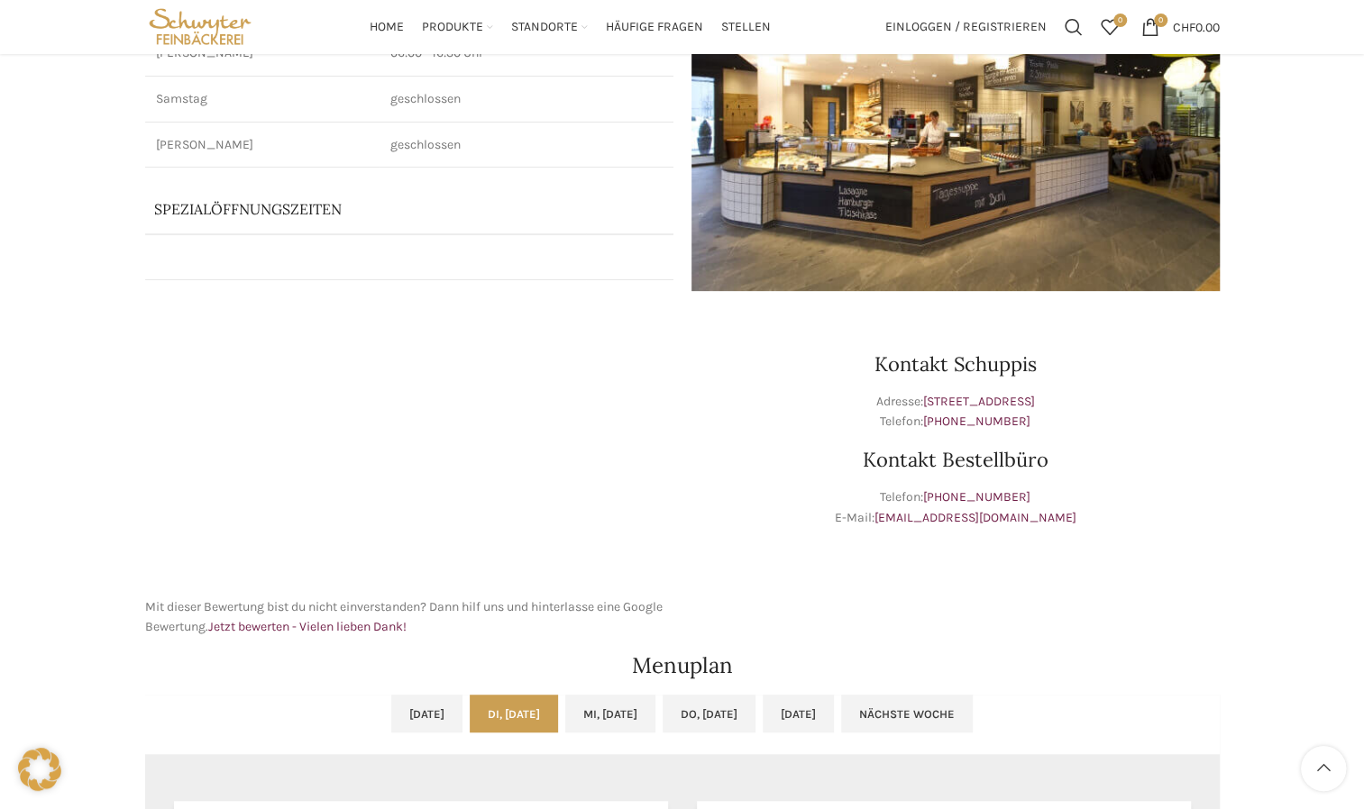
scroll to position [270, 0]
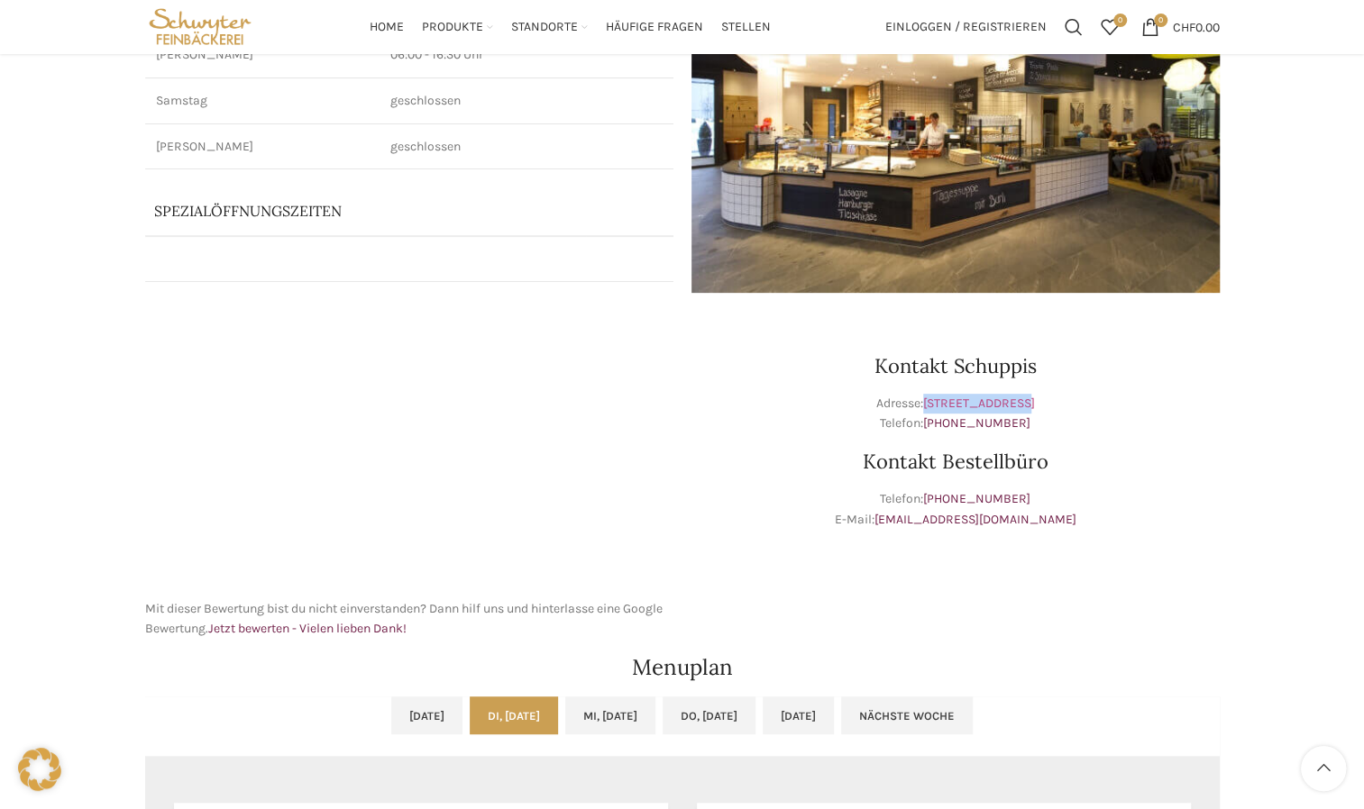
drag, startPoint x: 880, startPoint y: 400, endPoint x: 979, endPoint y: 398, distance: 99.2
click at [979, 398] on p "Adresse: Schuppisstrasse 17, 9016 St. Gallen Telefon: +41 71 228 50 61" at bounding box center [955, 414] width 528 height 41
drag, startPoint x: 979, startPoint y: 398, endPoint x: 964, endPoint y: 398, distance: 14.5
copy link "Schuppisstrasse"
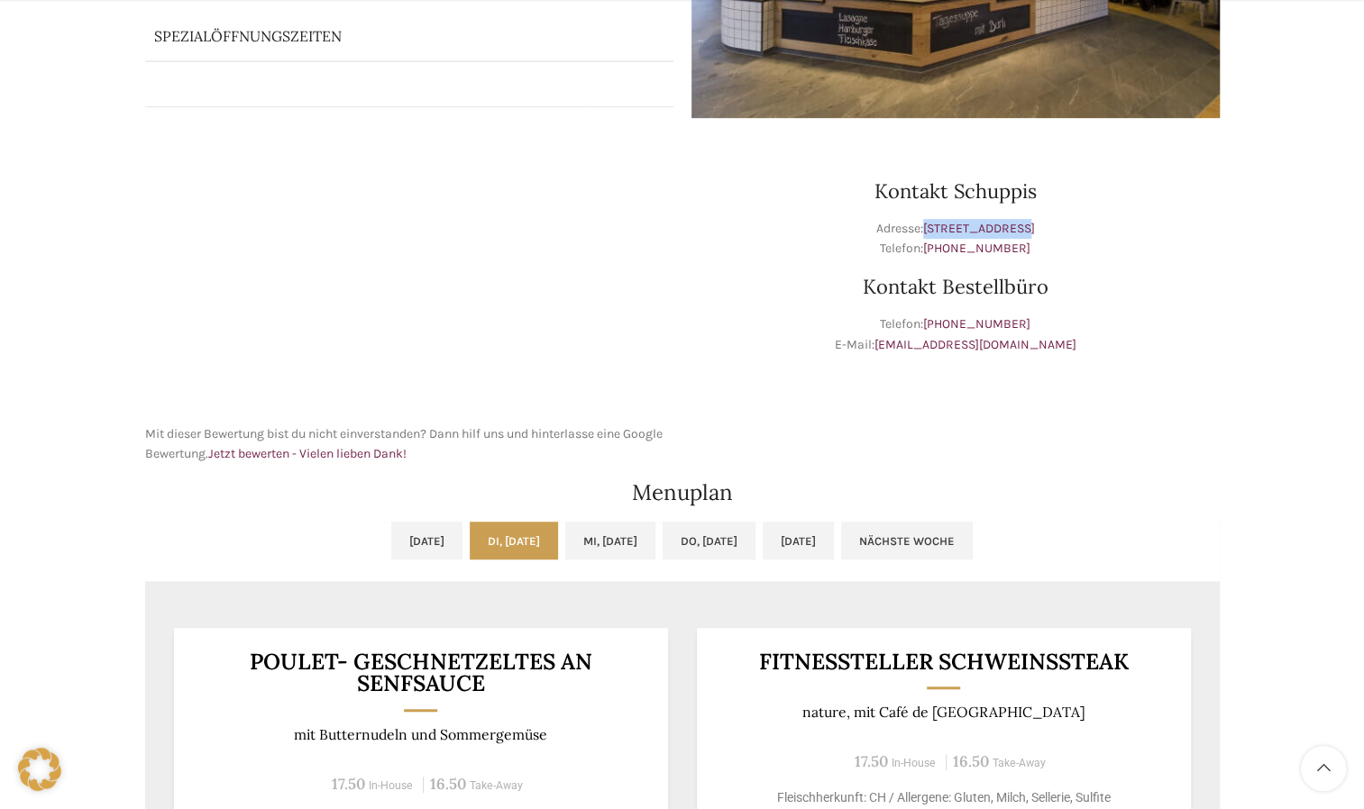
scroll to position [451, 0]
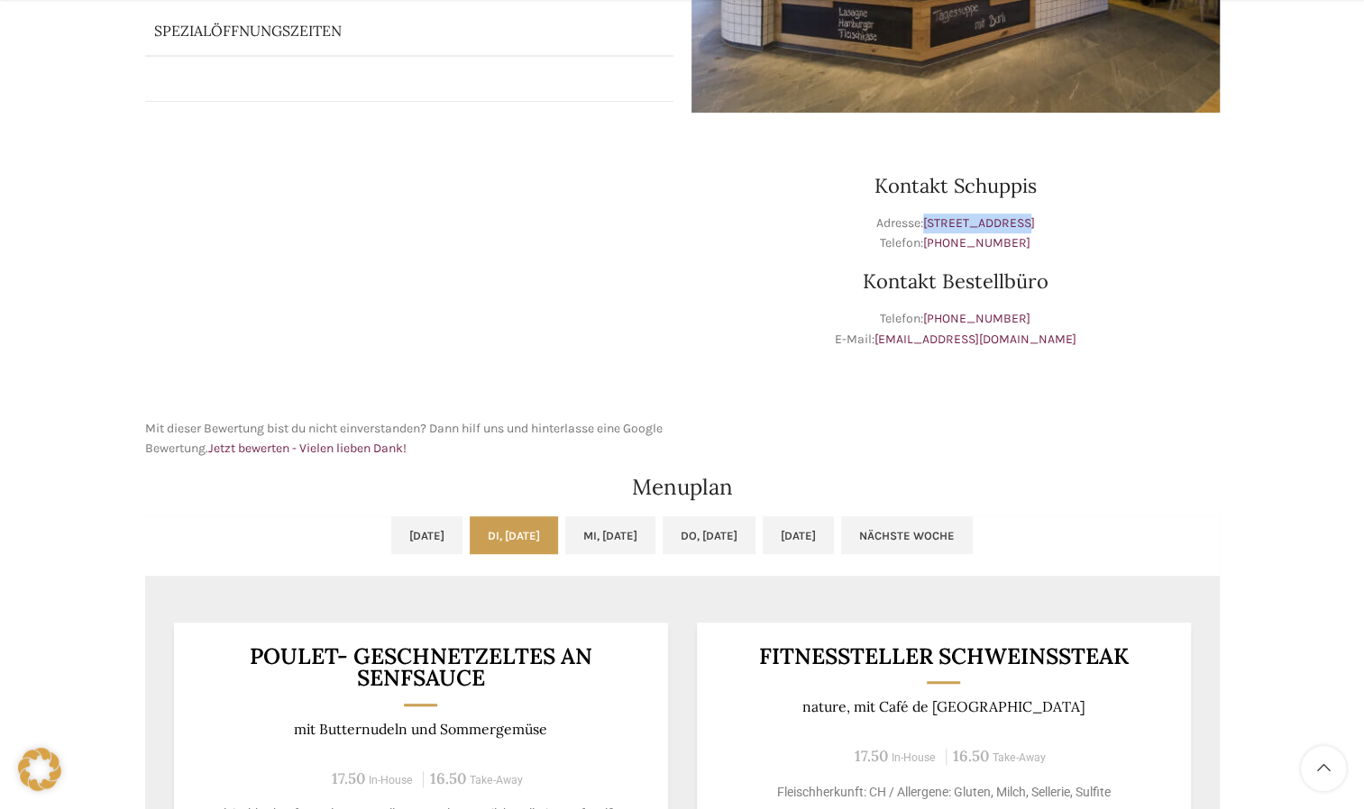
drag, startPoint x: 1028, startPoint y: 245, endPoint x: 934, endPoint y: 252, distance: 94.0
click at [934, 252] on p "Adresse: Schuppisstrasse 17, 9016 St. Gallen Telefon: +41 71 228 50 61" at bounding box center [955, 234] width 528 height 41
copy link "+41 71 228 50 61"
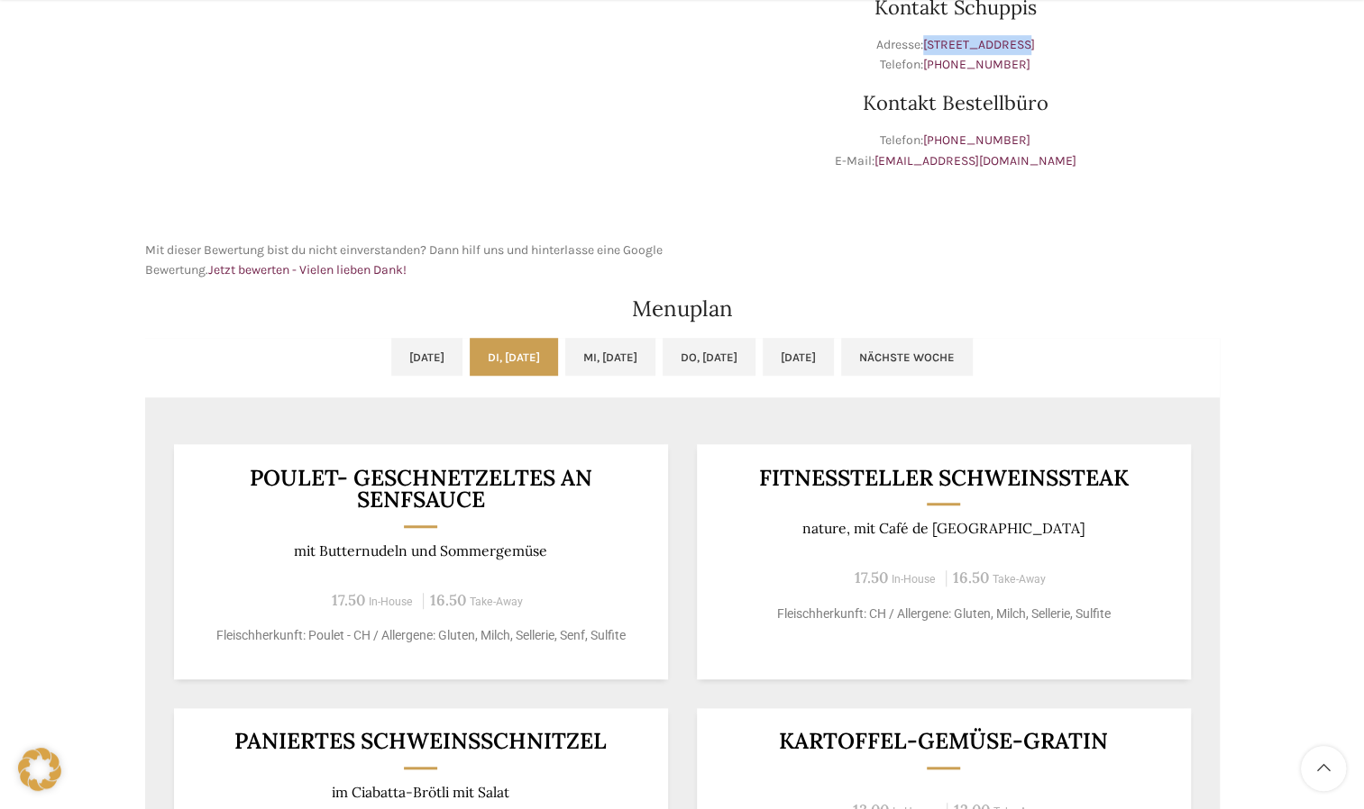
scroll to position [631, 0]
click at [391, 344] on link "Mo, 18.08.2025" at bounding box center [426, 355] width 71 height 38
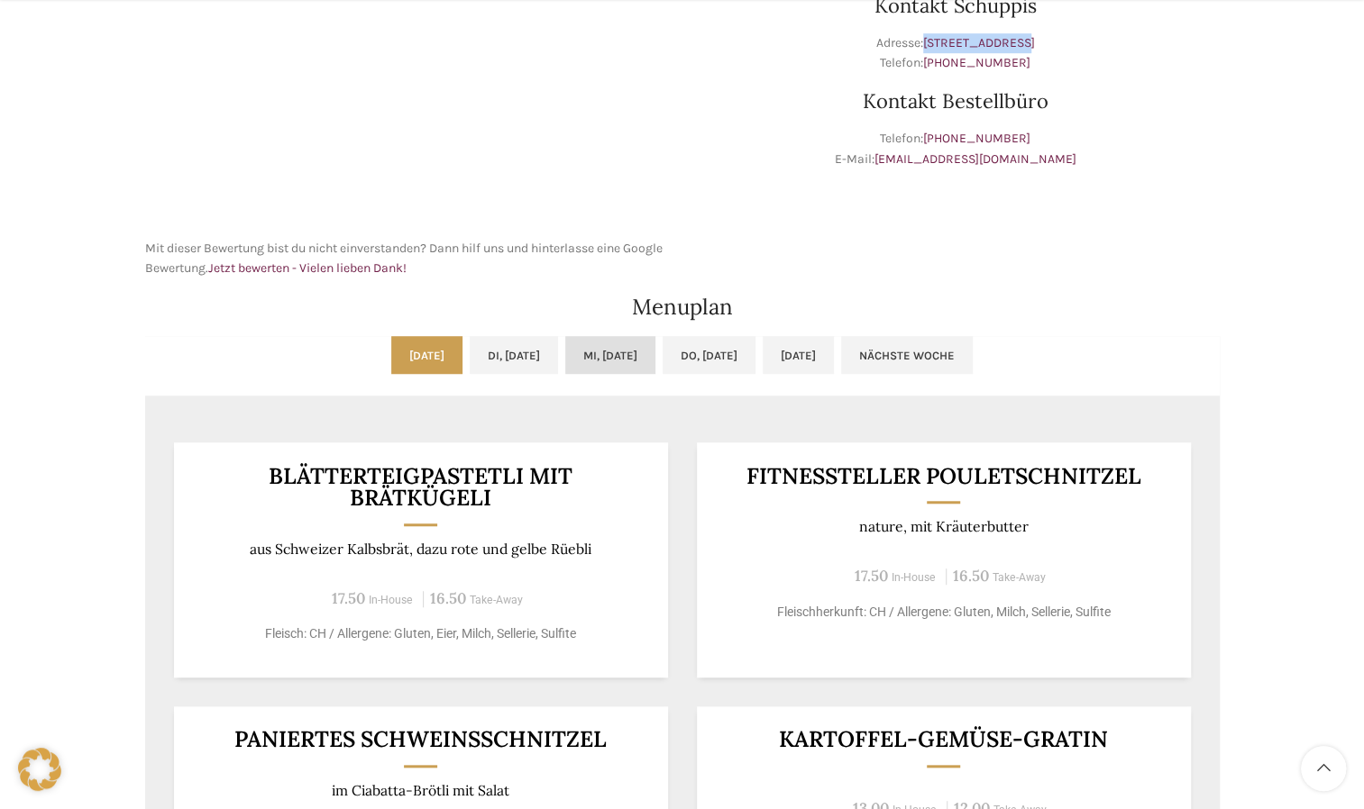
drag, startPoint x: 622, startPoint y: 343, endPoint x: 660, endPoint y: 343, distance: 37.9
click at [624, 343] on link "Mi, 20.08.2025" at bounding box center [610, 355] width 90 height 38
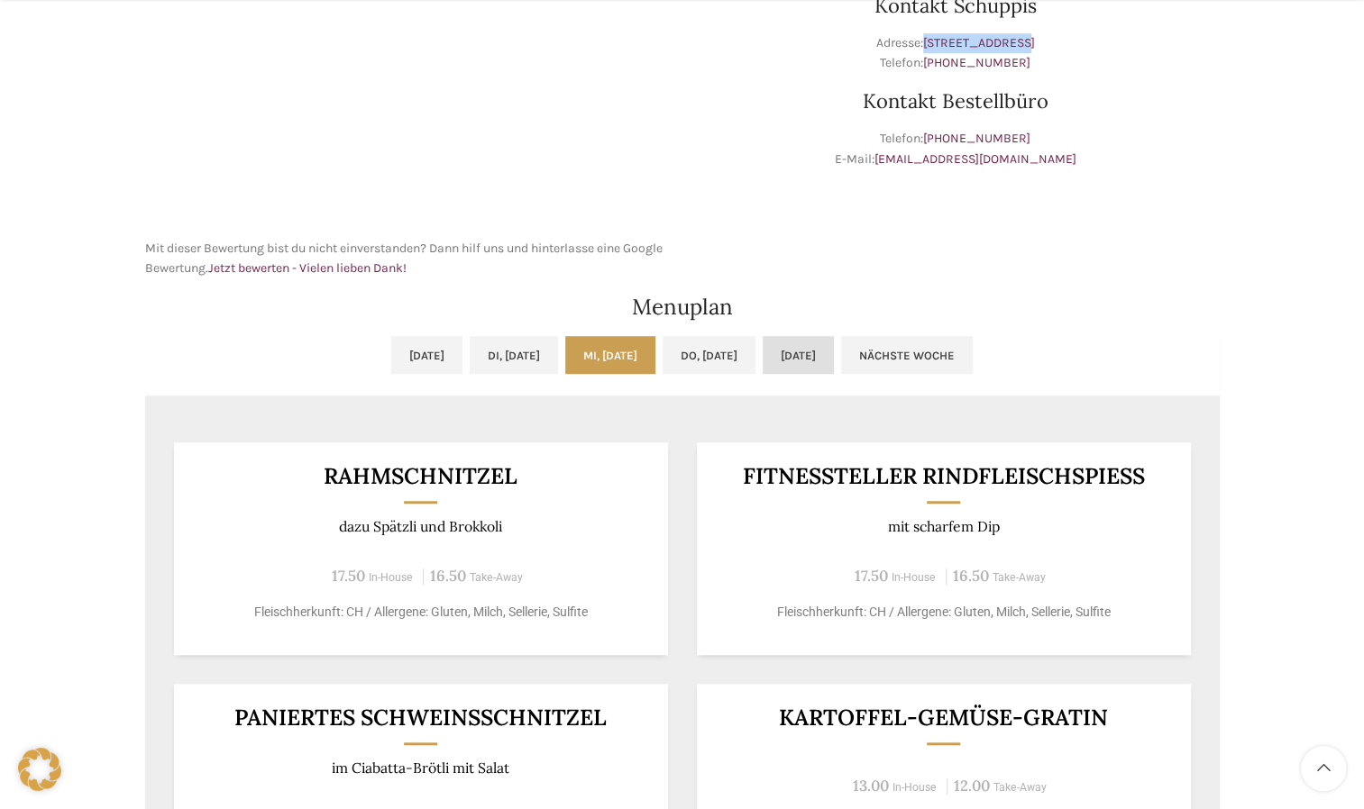
click at [834, 362] on link "Fr, 22.08.2025" at bounding box center [798, 355] width 71 height 38
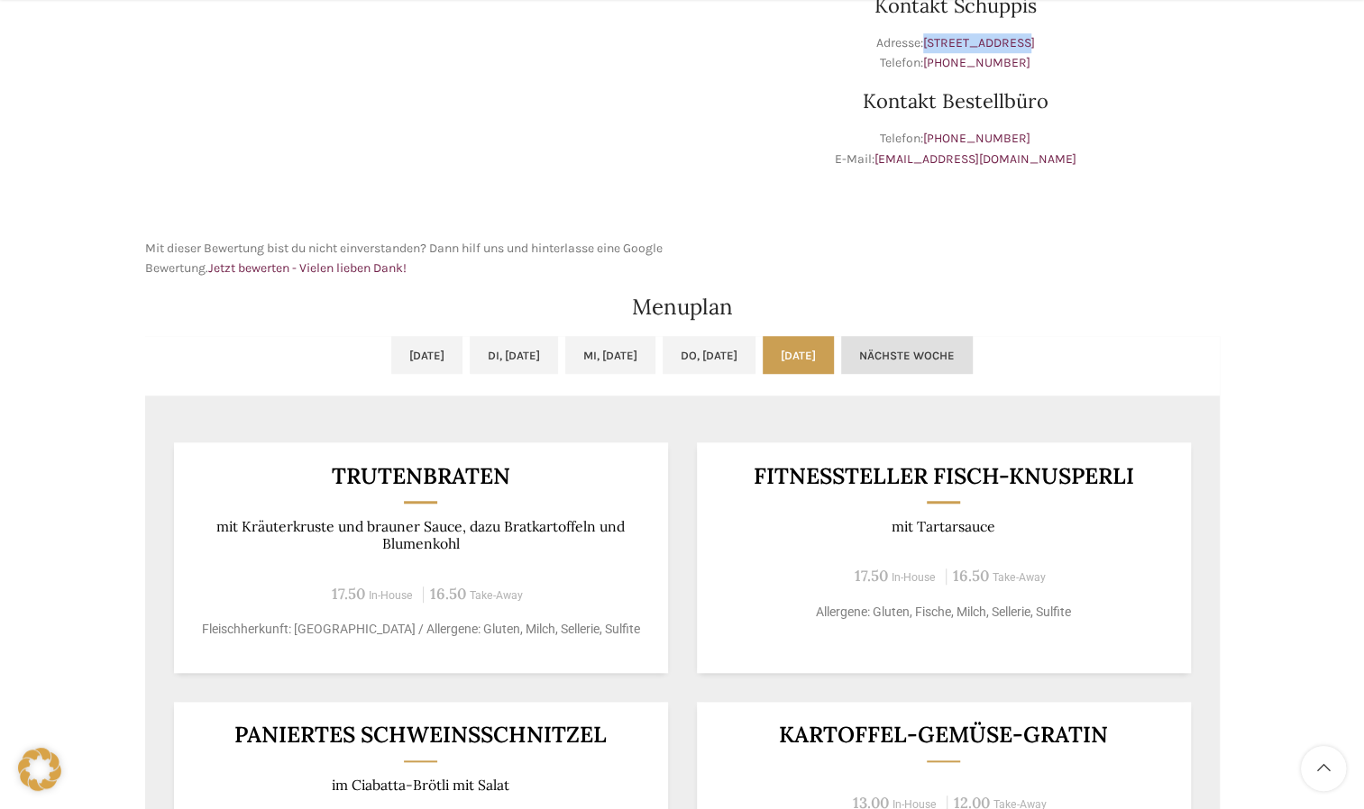
click at [973, 354] on link "Nächste Woche" at bounding box center [907, 355] width 132 height 38
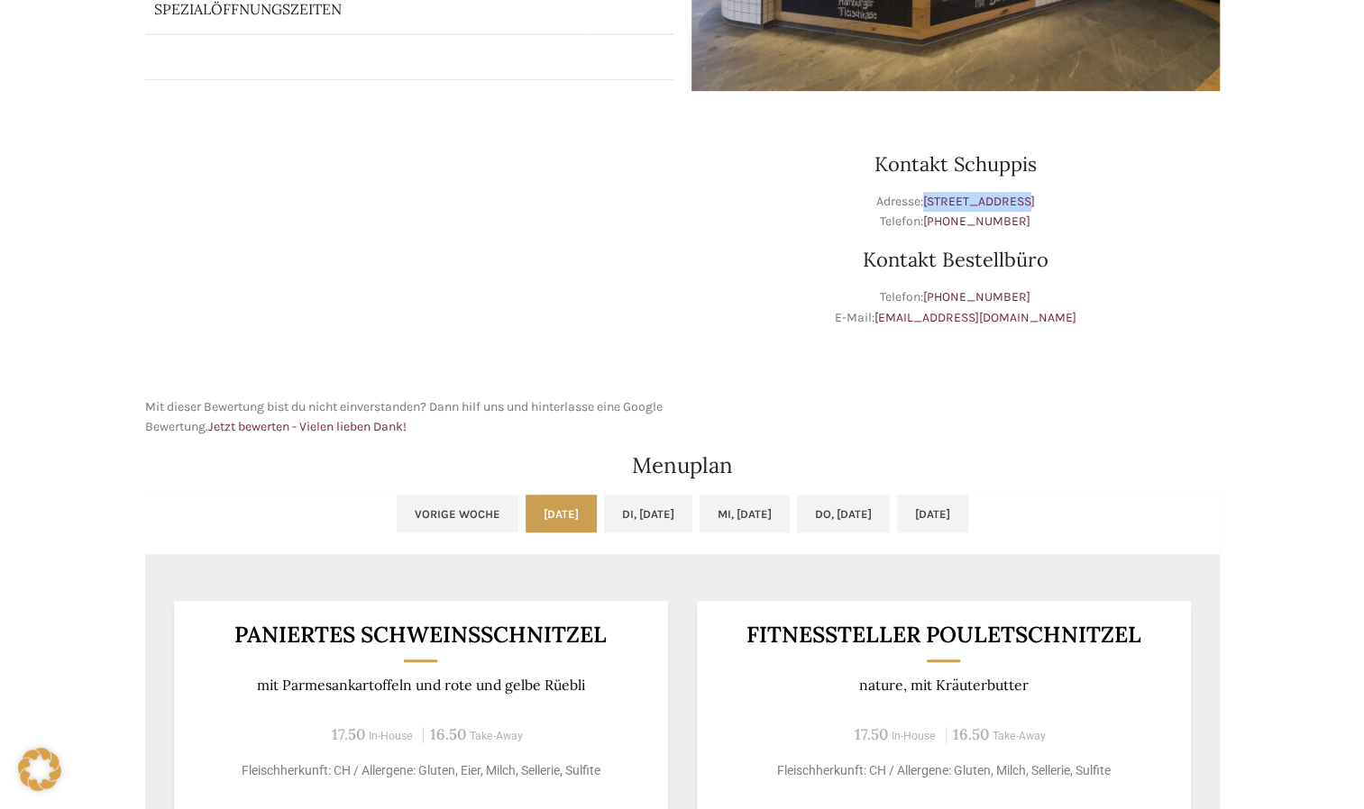
scroll to position [0, 0]
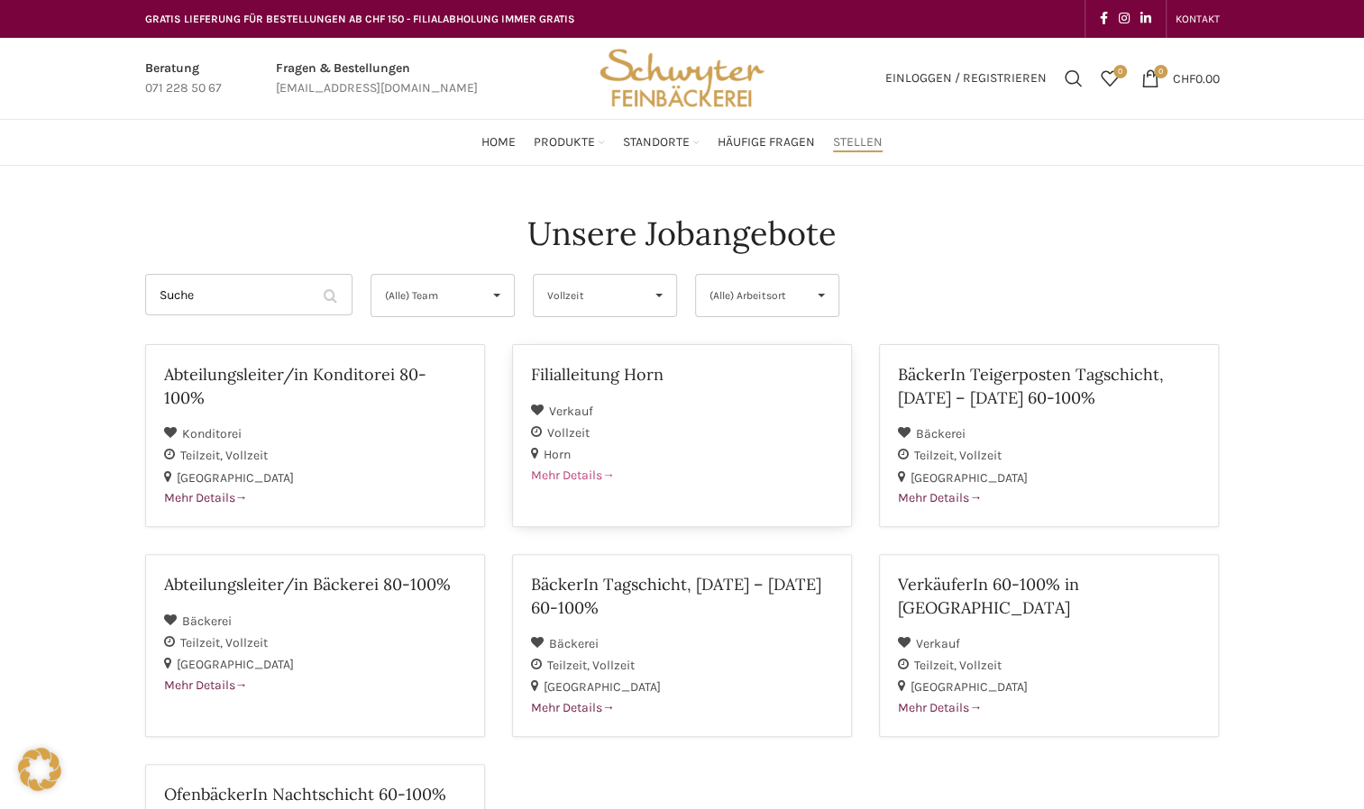
click at [601, 476] on span "Mehr Details" at bounding box center [573, 475] width 84 height 15
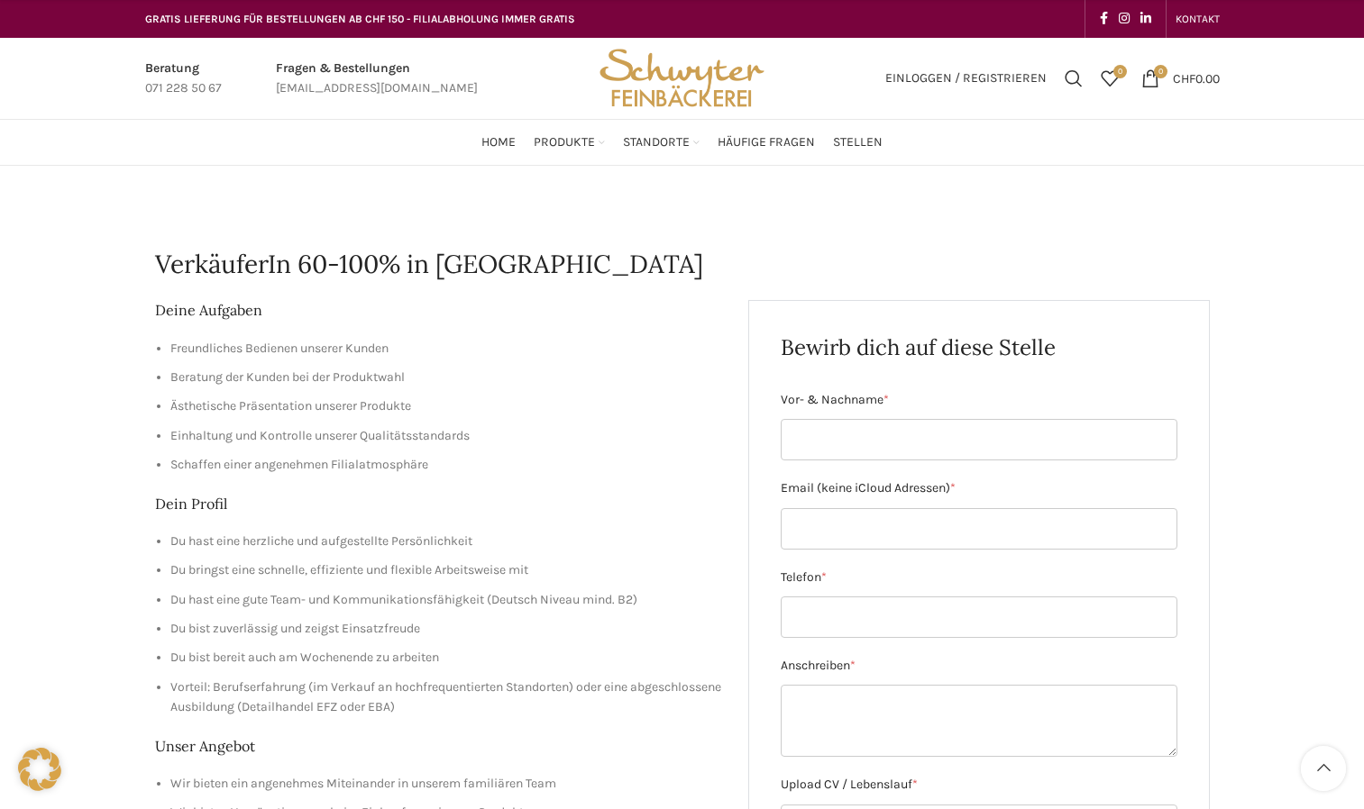
scroll to position [451, 0]
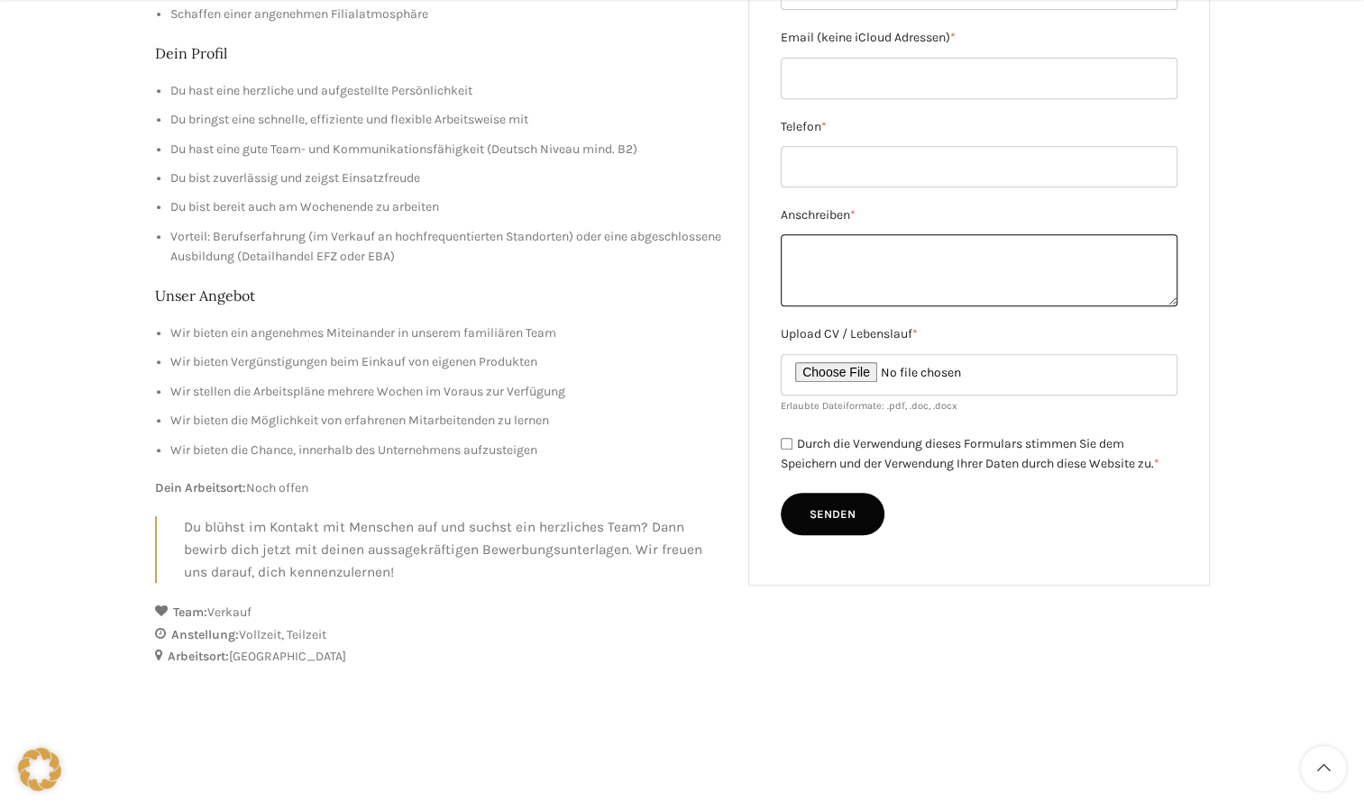
click at [791, 261] on textarea "Anschreiben *" at bounding box center [979, 270] width 397 height 72
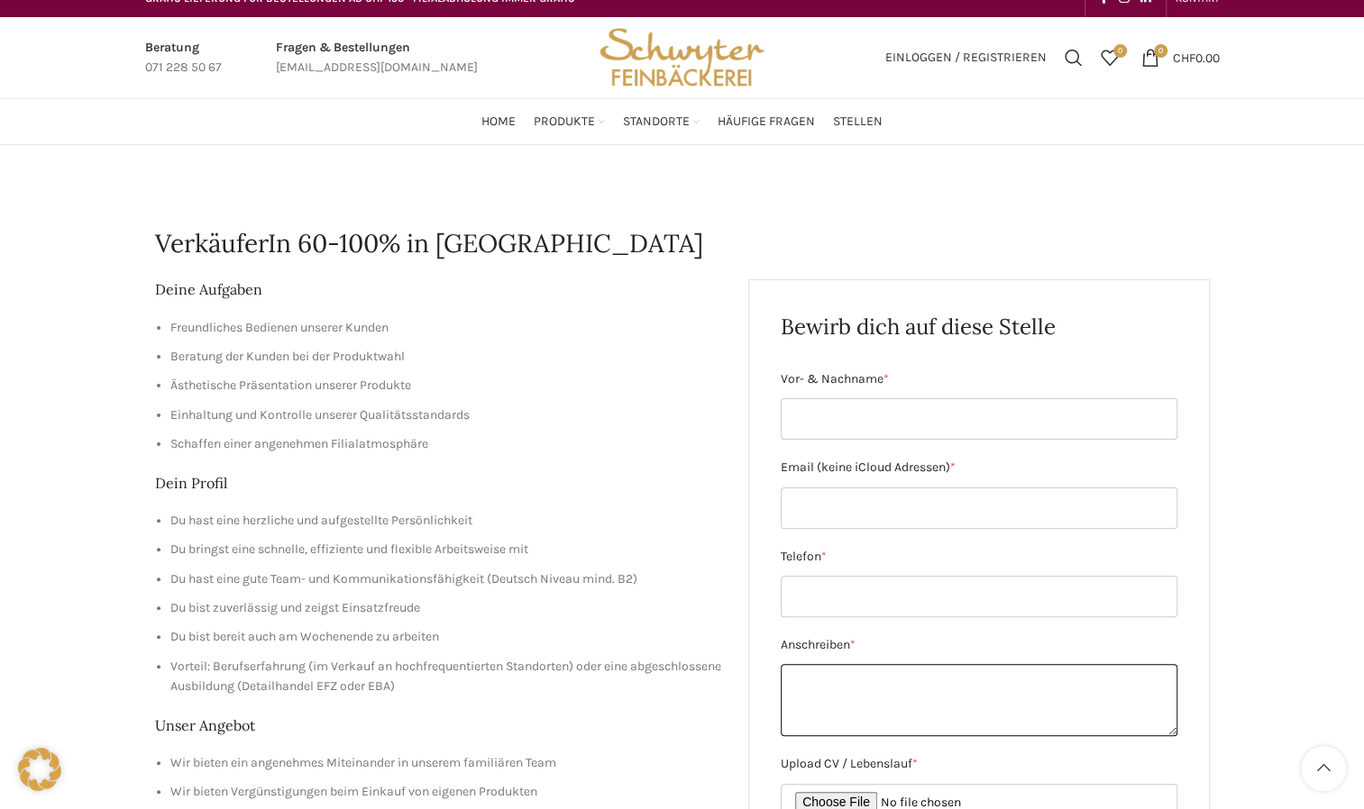
scroll to position [0, 0]
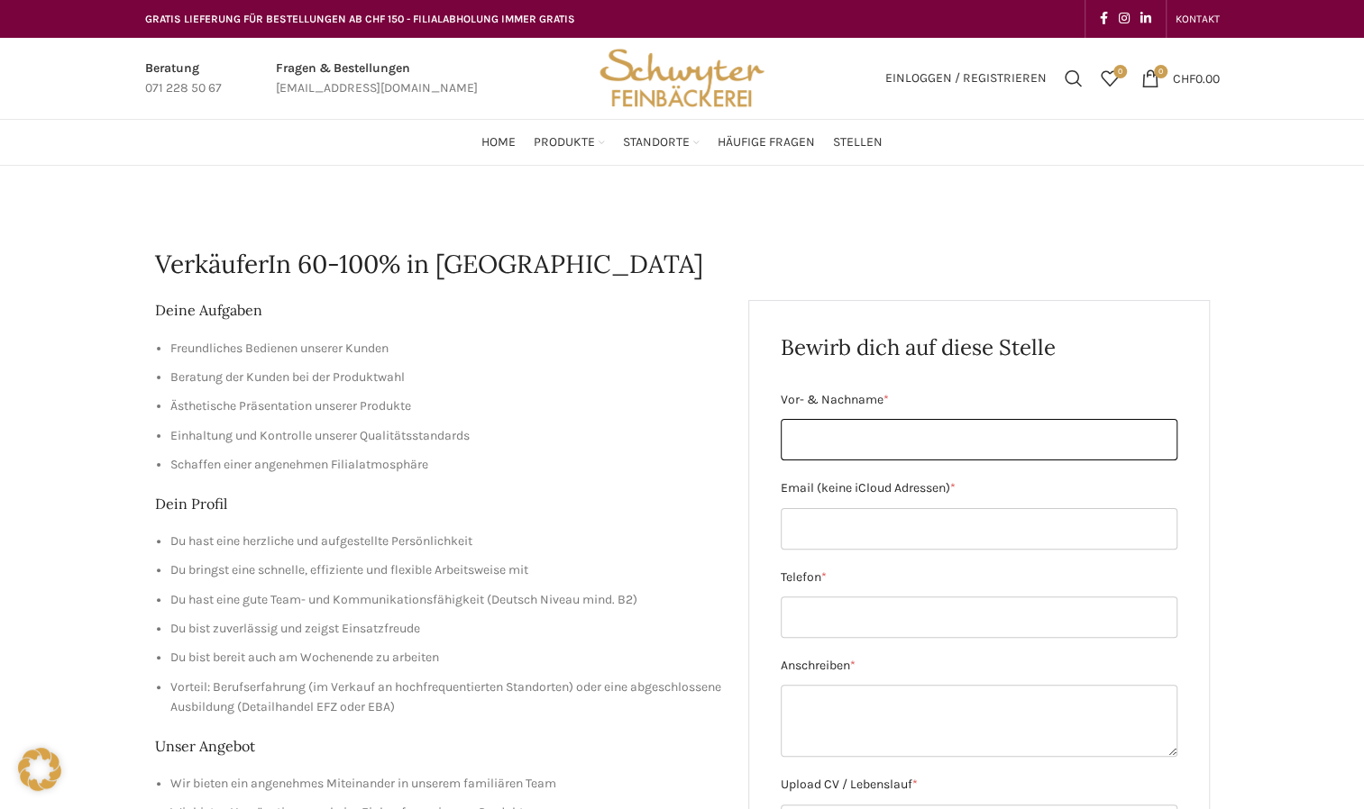
click at [864, 448] on input "Vor- & Nachname *" at bounding box center [979, 439] width 397 height 41
type input "[PERSON_NAME]"
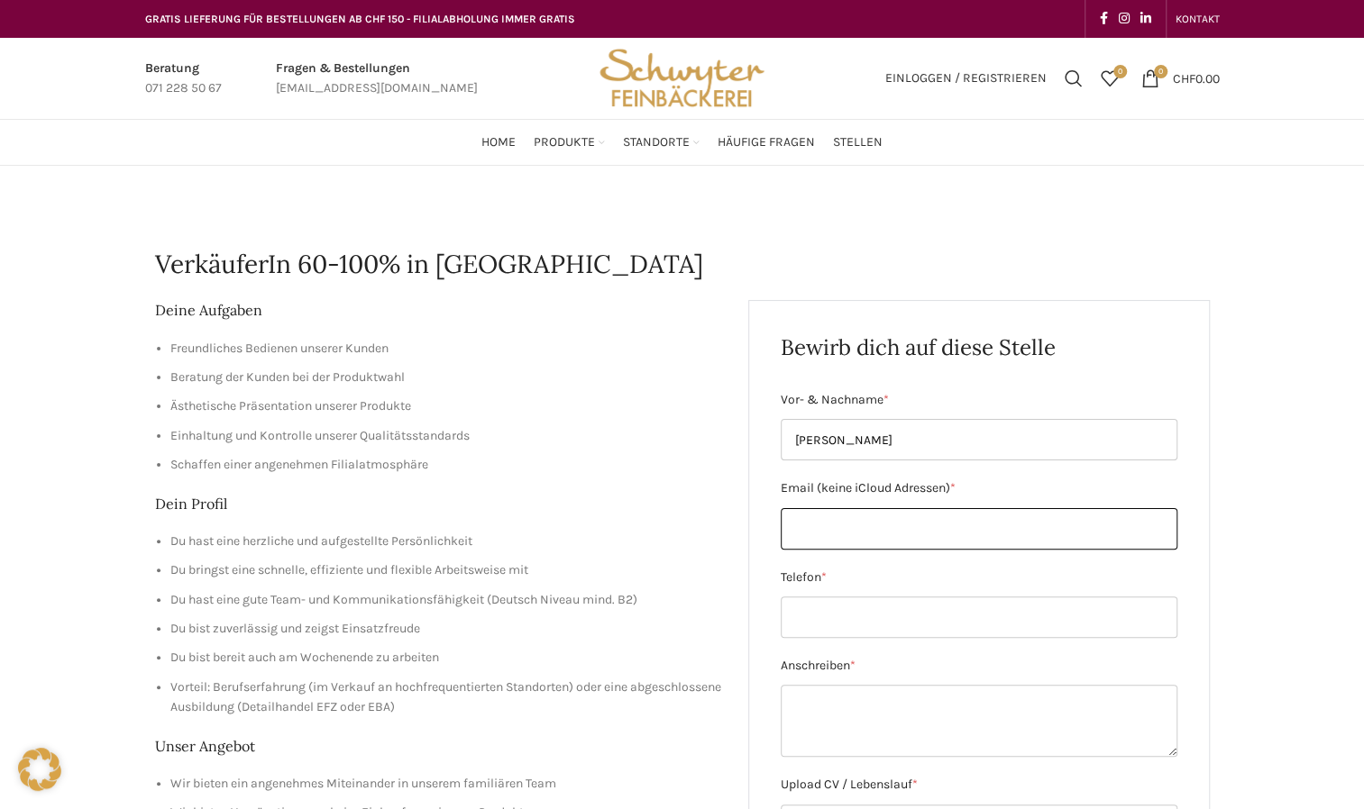
click at [811, 515] on input "Email (keine iCloud Adressen) *" at bounding box center [979, 528] width 397 height 41
type input "[PERSON_NAME][EMAIL_ADDRESS][DOMAIN_NAME]"
type input "076 652 54 03"
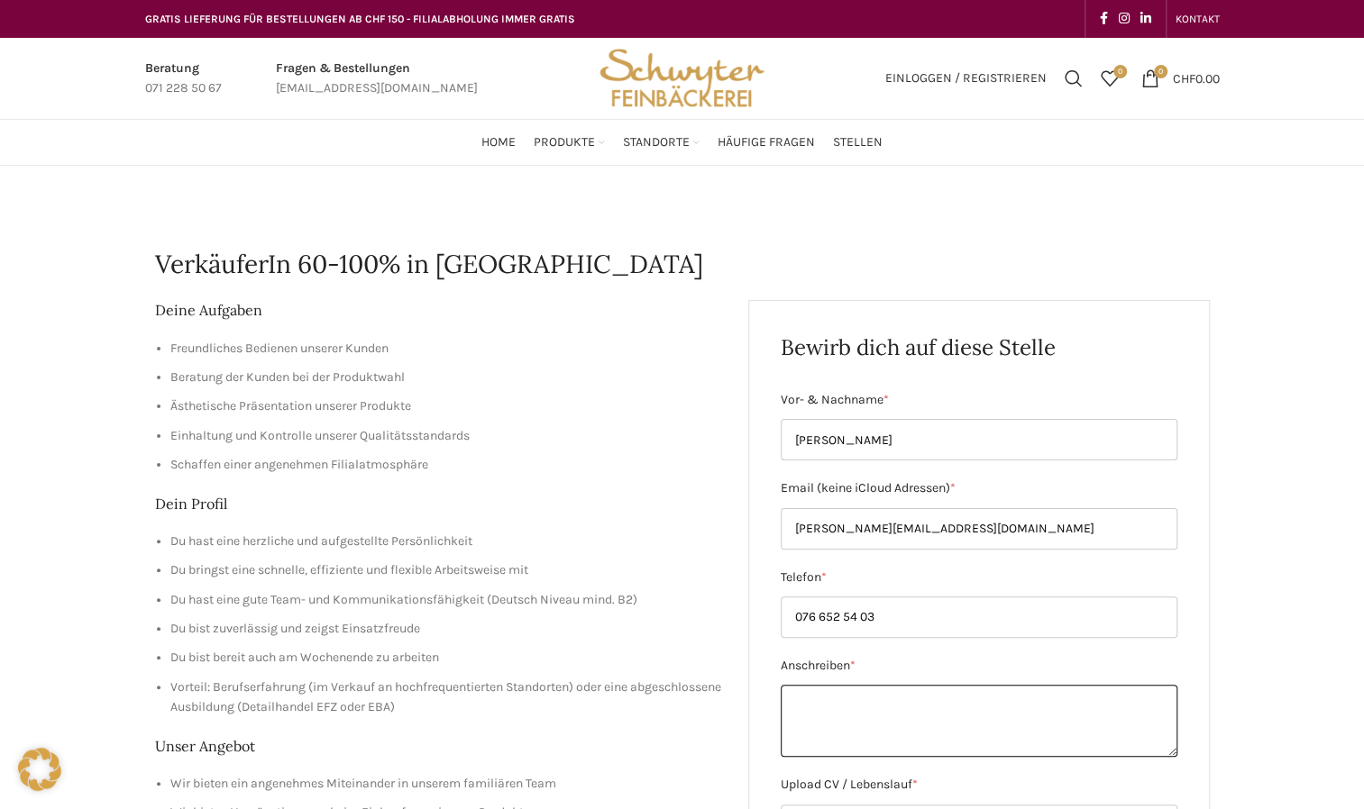
click at [848, 718] on textarea "Anschreiben *" at bounding box center [979, 721] width 397 height 72
paste textarea "[PHONE_NUMBER]"
type textarea "+"
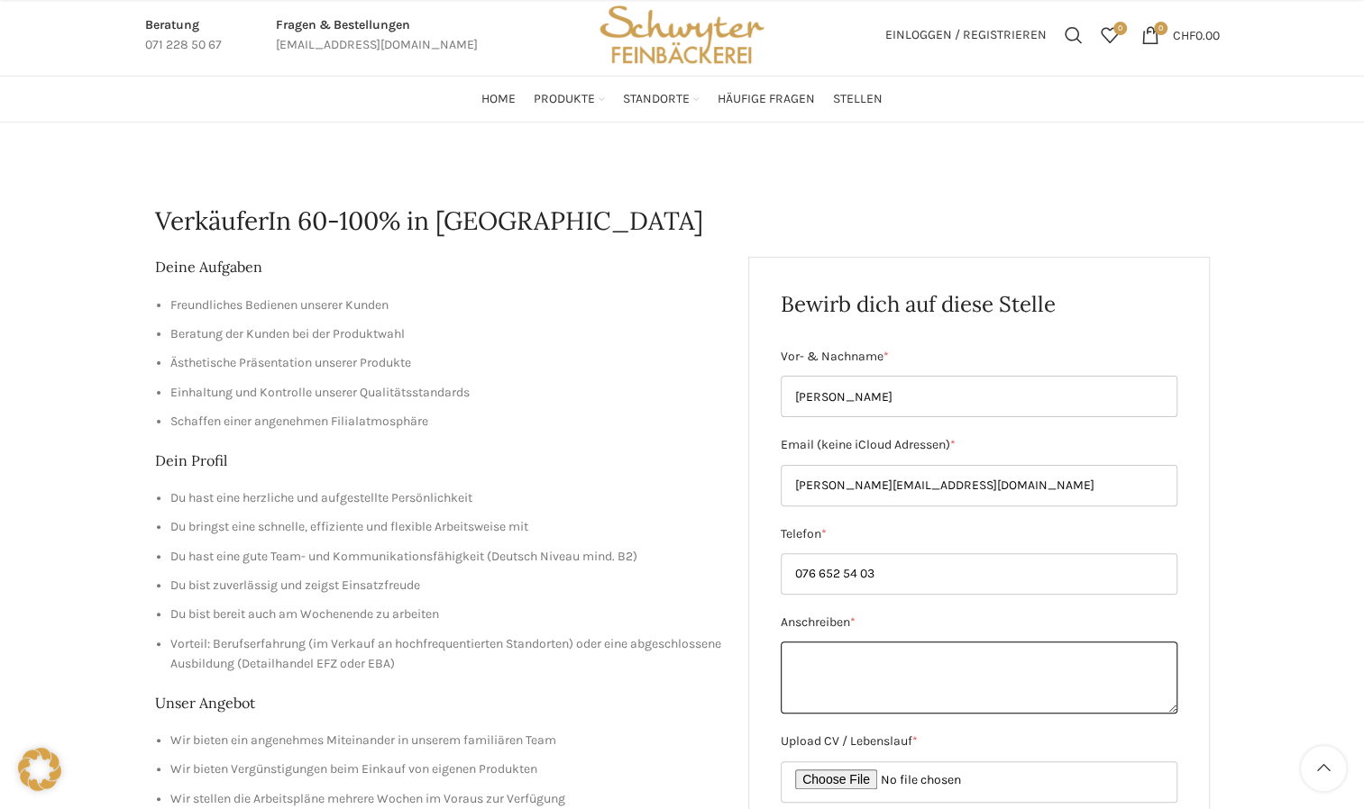
scroll to position [451, 0]
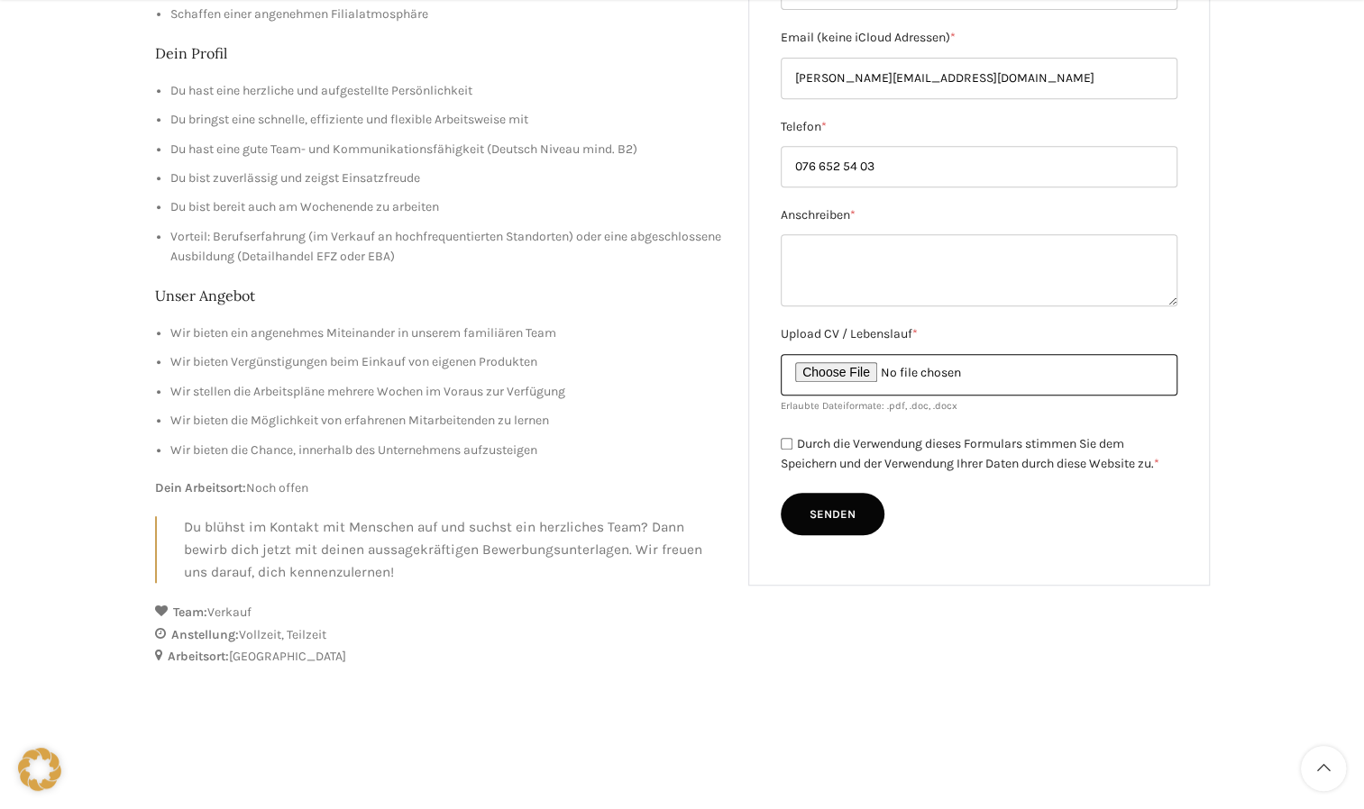
click at [884, 371] on input "Upload CV / Lebenslauf *" at bounding box center [979, 374] width 397 height 41
type input "C:\fakepath\[PERSON_NAME] - CV.pdf"
click at [788, 445] on input "Durch die Verwendung dieses Formulars stimmen Sie dem Speichern und der Verwend…" at bounding box center [787, 444] width 12 height 12
checkbox input "true"
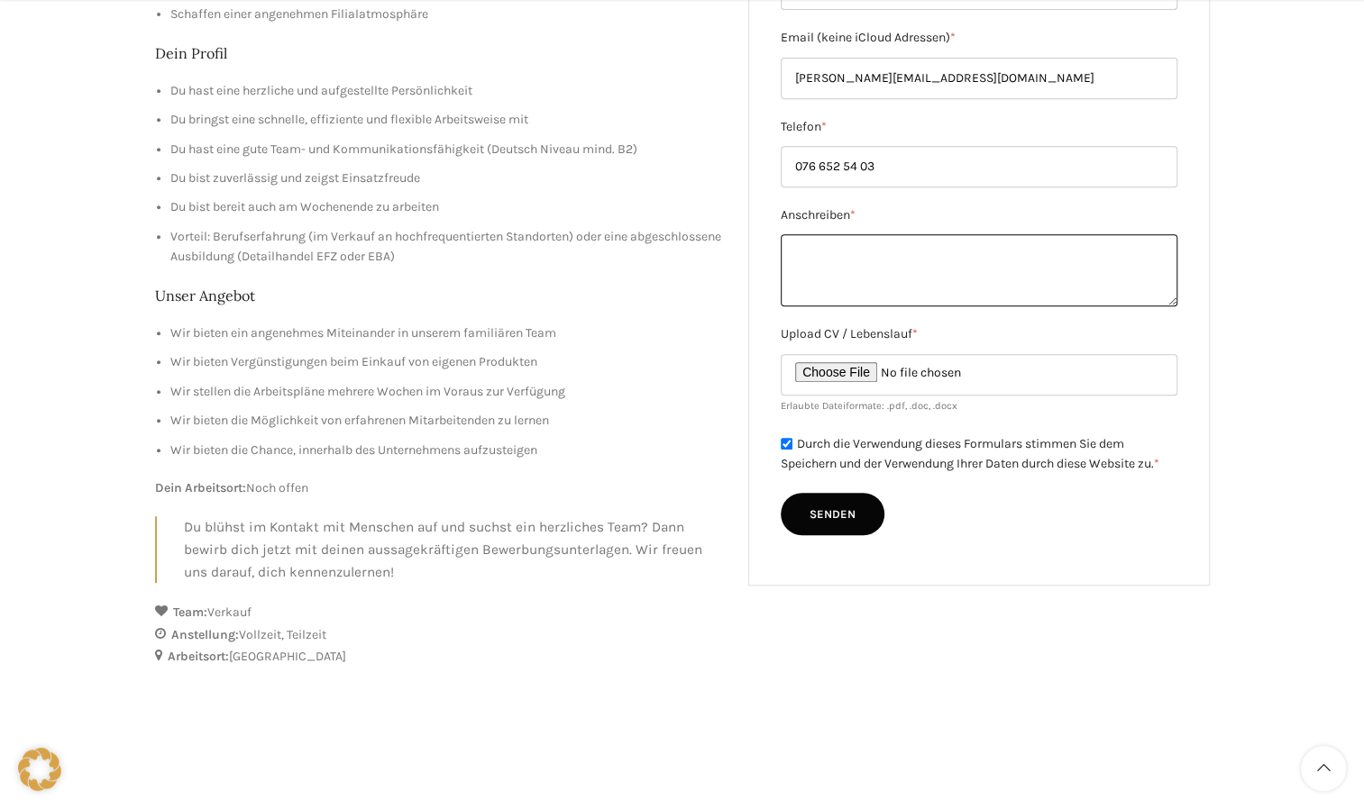
click at [866, 244] on textarea "Anschreiben *" at bounding box center [979, 270] width 397 height 72
paste textarea "Ich bewerbe mich bei der Bäckerei Schwyter, weil mir der direkte Kontakt mit Ku…"
click at [862, 276] on textarea "Ich bewerbe mich bei der Bäckerei Schwyter, weil mir der direkte Kontakt mit Ku…" at bounding box center [979, 270] width 397 height 72
drag, startPoint x: 862, startPoint y: 276, endPoint x: 842, endPoint y: 278, distance: 19.9
click at [842, 278] on textarea "Ich bewerbe mich bei der Bäckerei Schwyter, weil mir der direkte Kontakt mit Ku…" at bounding box center [979, 270] width 397 height 72
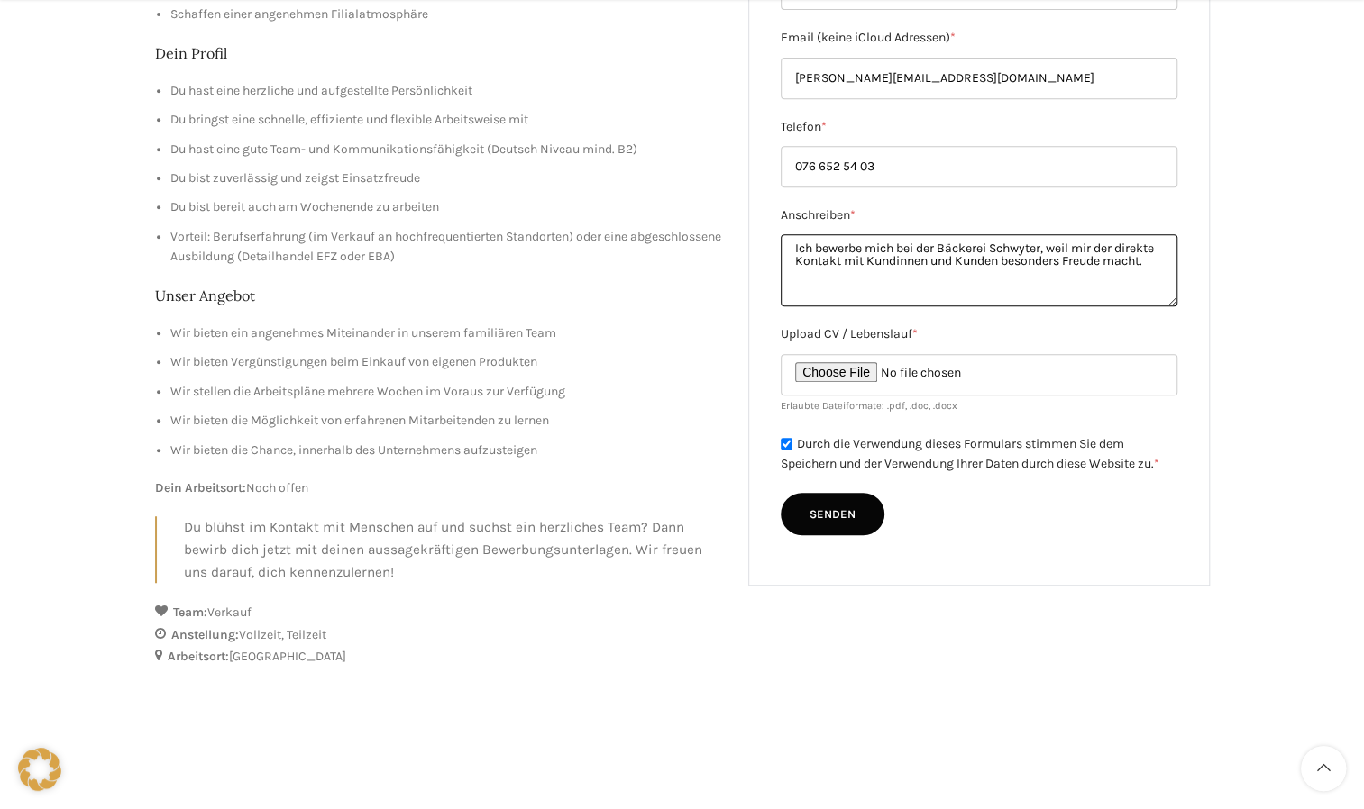
paste textarea "Ich bin zuverlässig, teamfähig und packe gerne aktiv mit an. Zudem interessiere…"
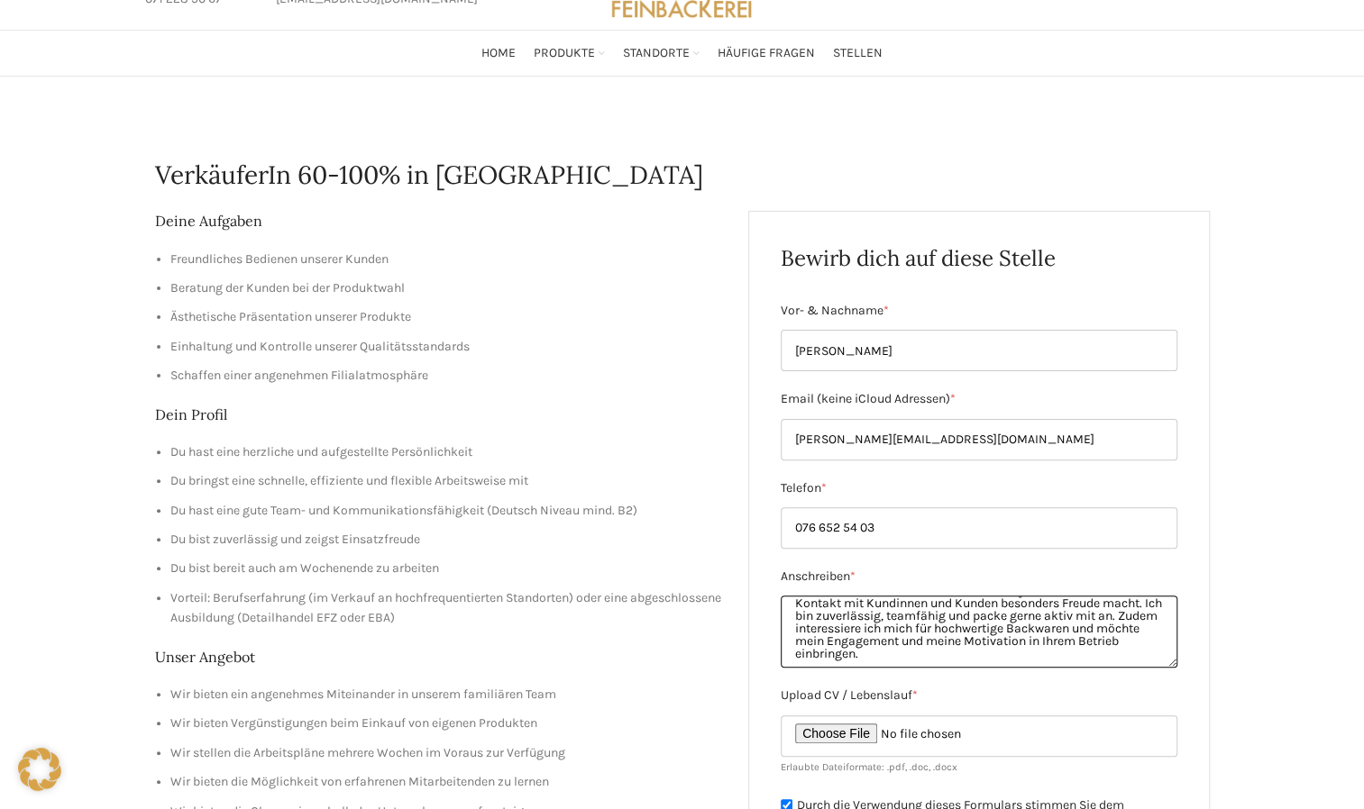
scroll to position [90, 0]
type textarea "Ich bewerbe mich bei der Bäckerei Schwyter, weil mir der direkte Kontakt mit Ku…"
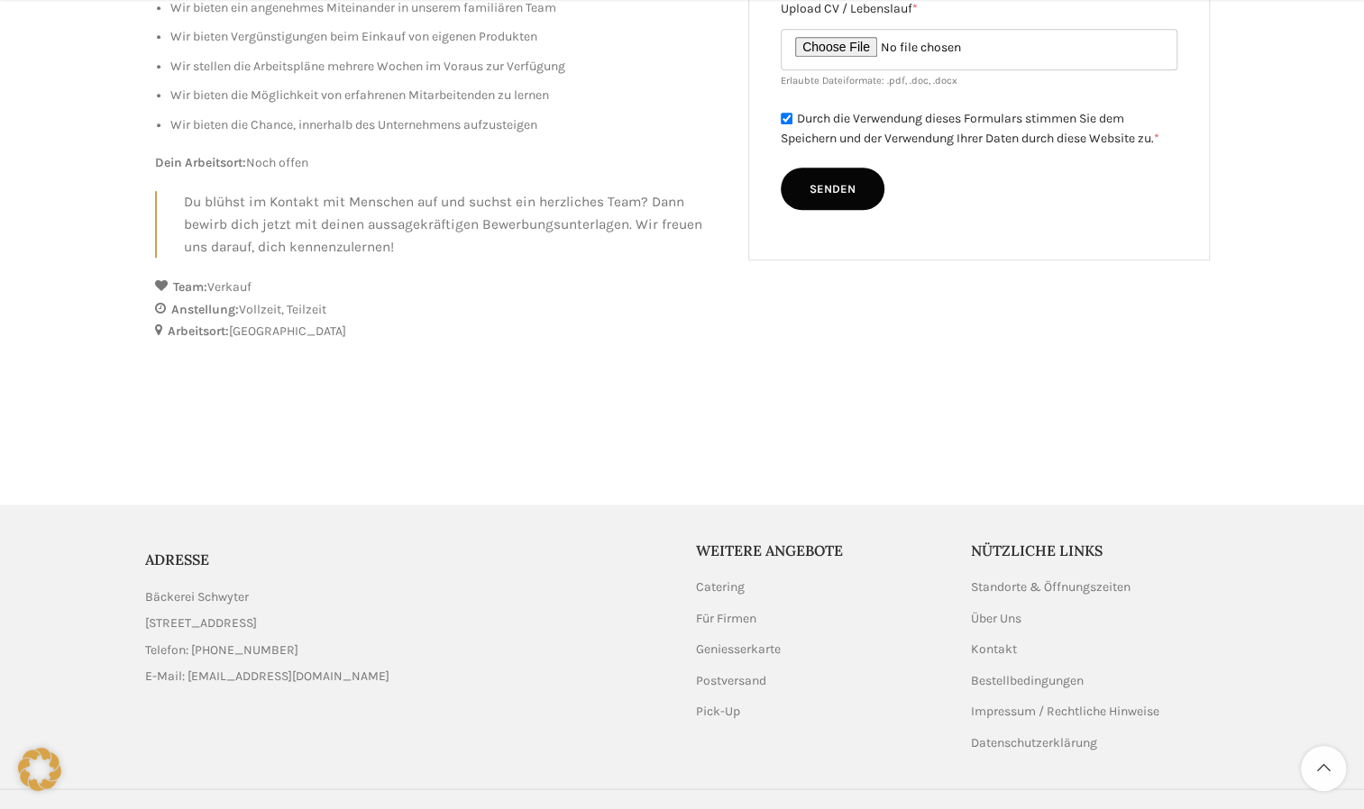
scroll to position [811, 0]
